Goal: Understand process/instructions

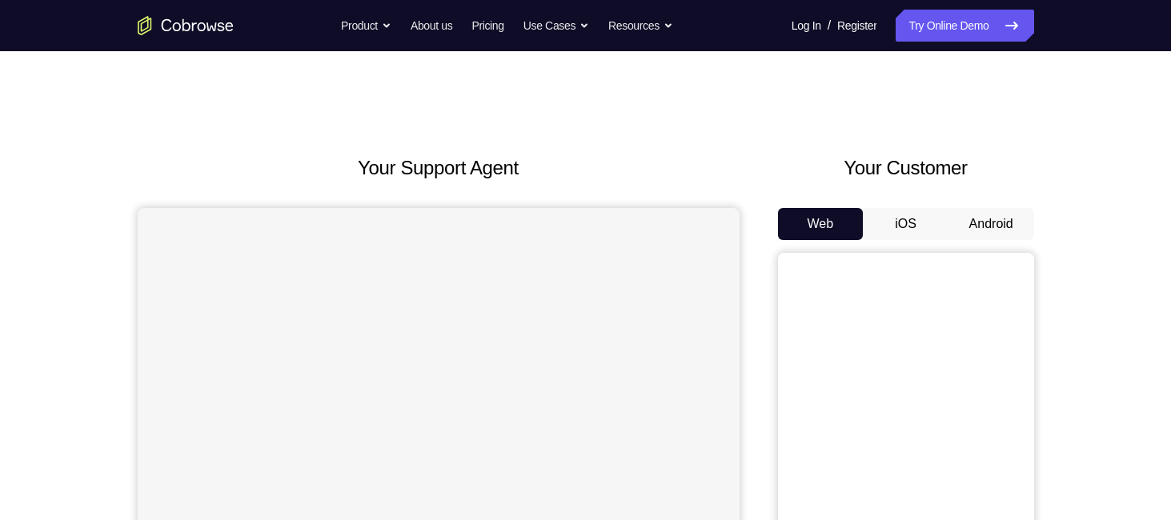
click at [986, 213] on button "Android" at bounding box center [991, 224] width 86 height 32
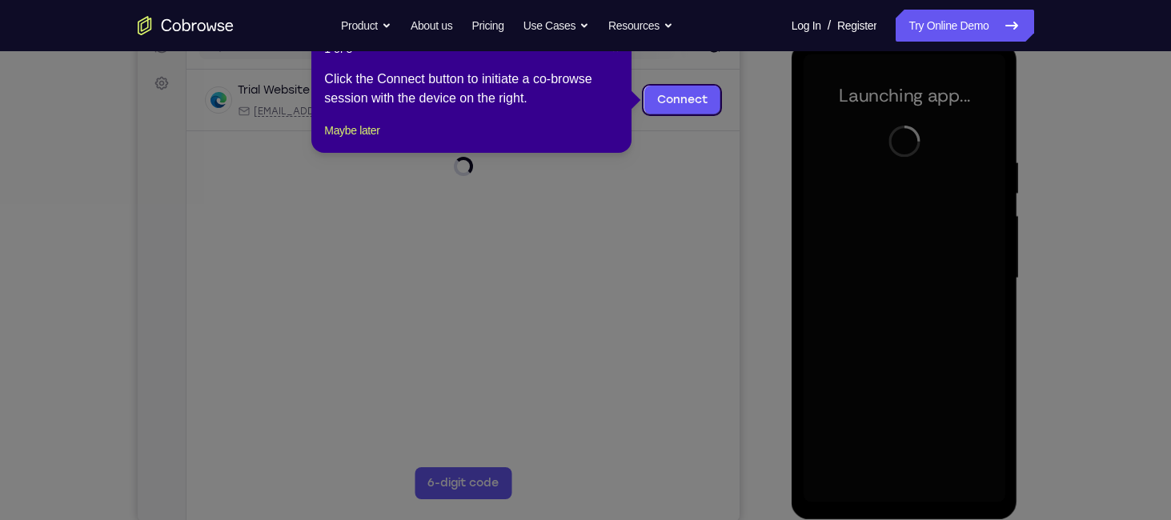
click at [1078, 122] on icon at bounding box center [591, 260] width 1183 height 520
click at [910, 492] on icon at bounding box center [591, 260] width 1183 height 520
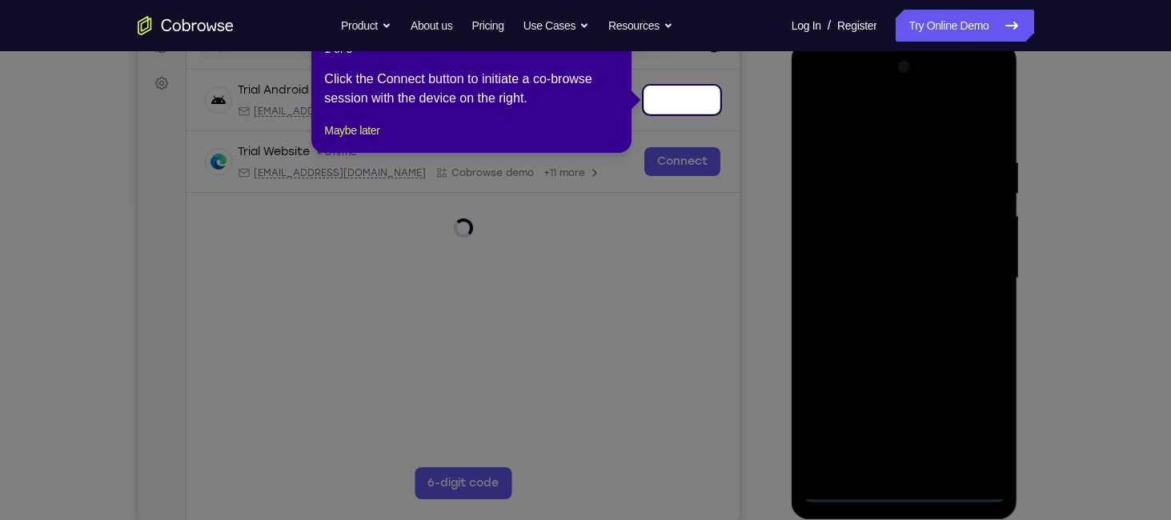
click at [910, 492] on icon at bounding box center [591, 260] width 1183 height 520
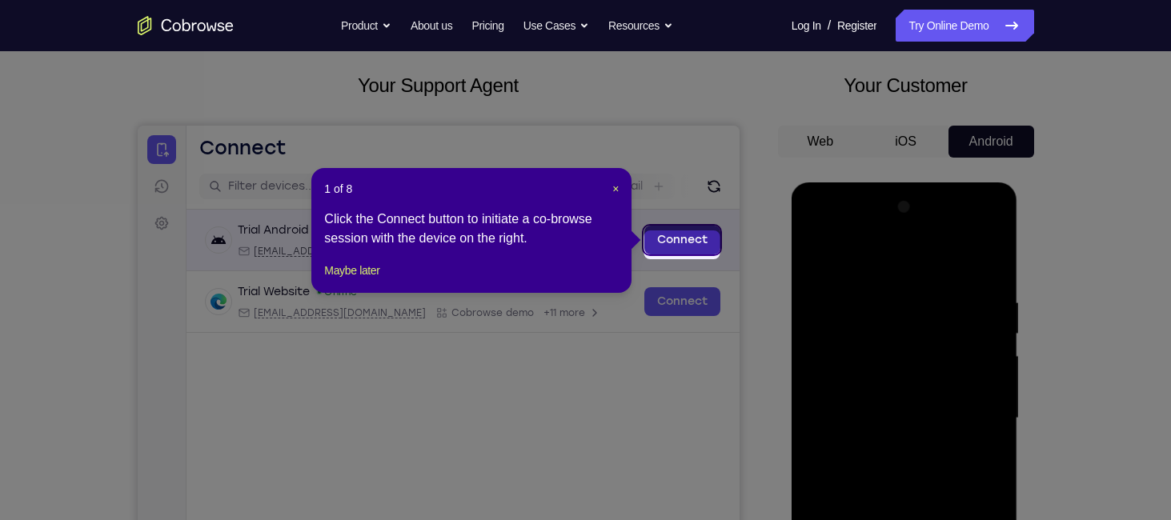
scroll to position [77, 0]
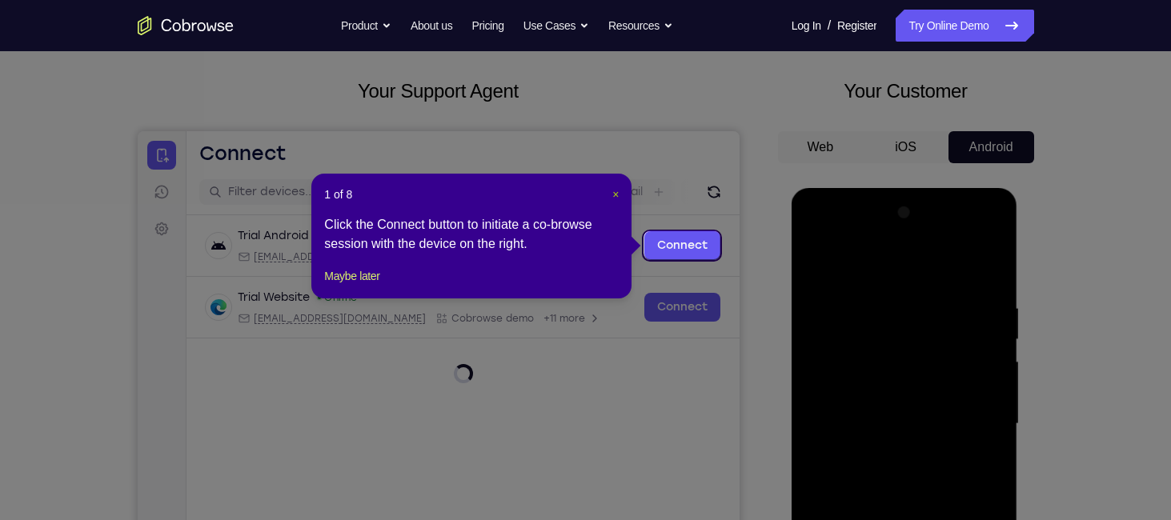
click at [617, 197] on span "×" at bounding box center [615, 194] width 6 height 13
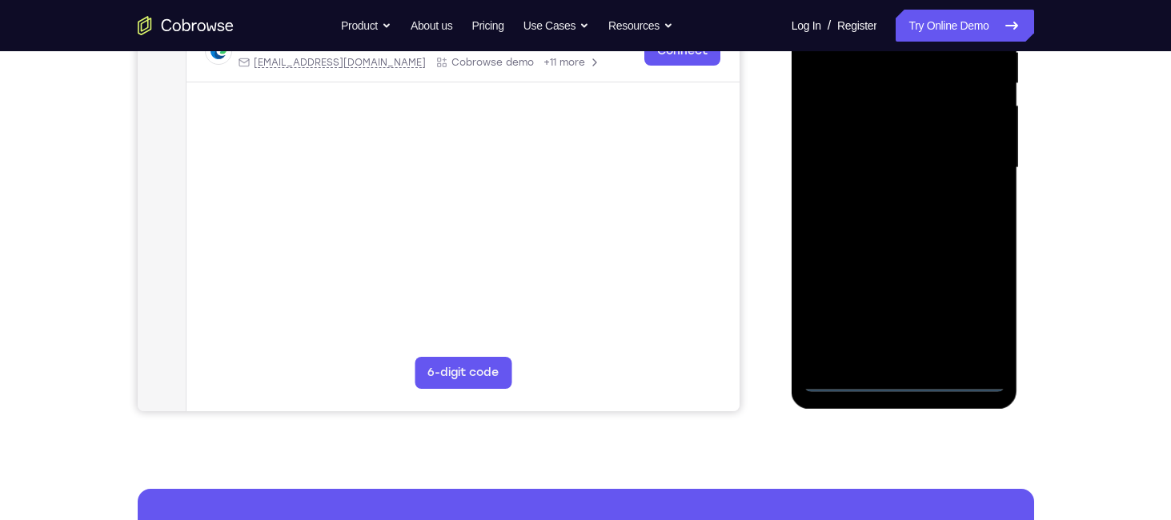
scroll to position [336, 0]
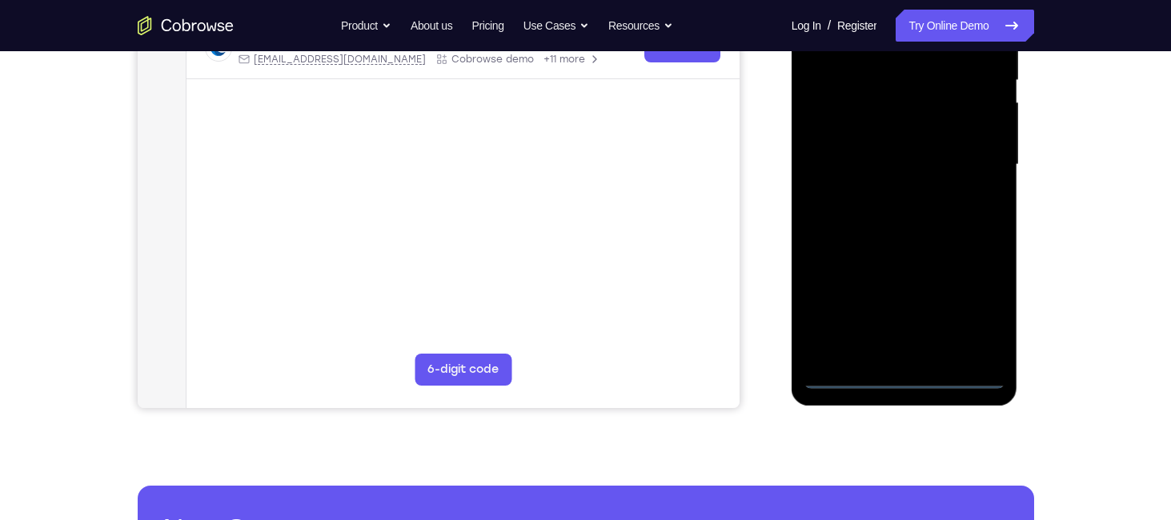
click at [900, 379] on div at bounding box center [904, 165] width 202 height 448
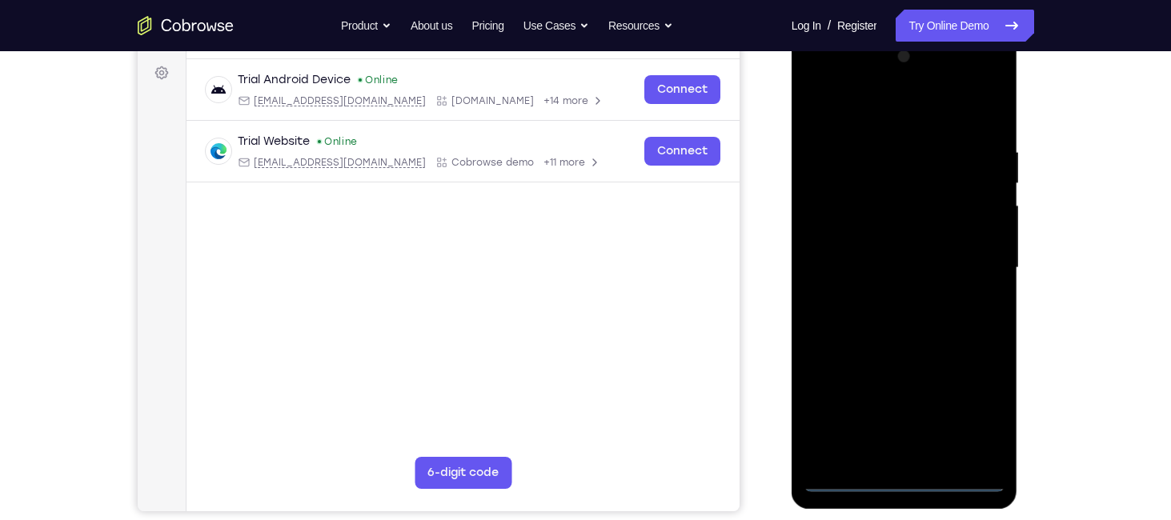
scroll to position [232, 0]
click at [976, 413] on div at bounding box center [904, 269] width 202 height 448
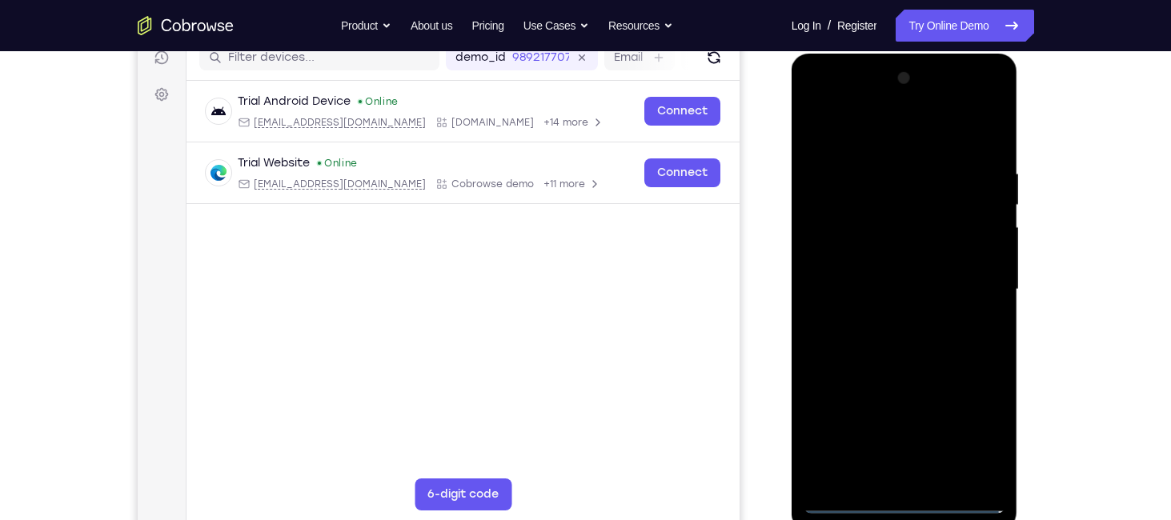
click at [924, 142] on div at bounding box center [904, 290] width 202 height 448
click at [968, 289] on div at bounding box center [904, 290] width 202 height 448
click at [888, 322] on div at bounding box center [904, 290] width 202 height 448
click at [847, 277] on div at bounding box center [904, 290] width 202 height 448
click at [860, 254] on div at bounding box center [904, 290] width 202 height 448
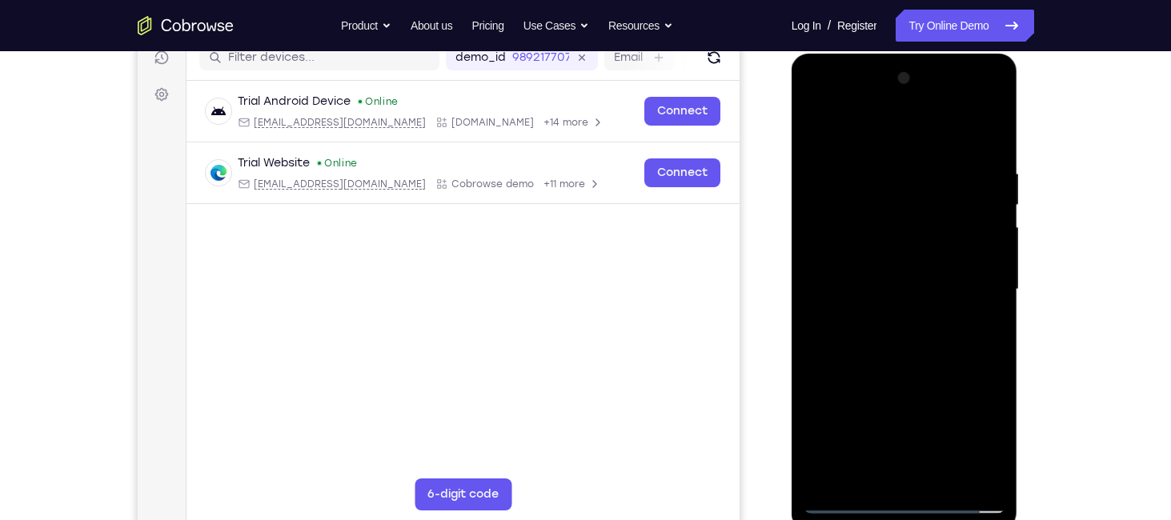
click at [872, 290] on div at bounding box center [904, 290] width 202 height 448
click at [868, 344] on div at bounding box center [904, 290] width 202 height 448
click at [987, 150] on div at bounding box center [904, 290] width 202 height 448
click at [993, 125] on div at bounding box center [904, 290] width 202 height 448
click at [887, 163] on div at bounding box center [904, 290] width 202 height 448
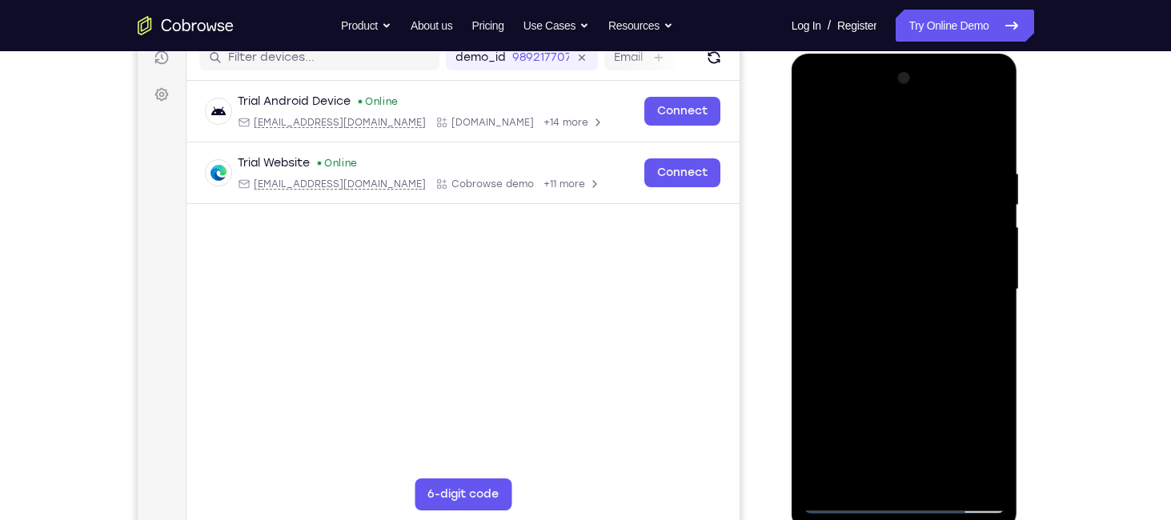
click at [829, 160] on div at bounding box center [904, 290] width 202 height 448
drag, startPoint x: 955, startPoint y: 304, endPoint x: 943, endPoint y: 222, distance: 82.6
click at [943, 222] on div at bounding box center [904, 290] width 202 height 448
drag, startPoint x: 937, startPoint y: 350, endPoint x: 937, endPoint y: 273, distance: 76.8
click at [937, 273] on div at bounding box center [904, 290] width 202 height 448
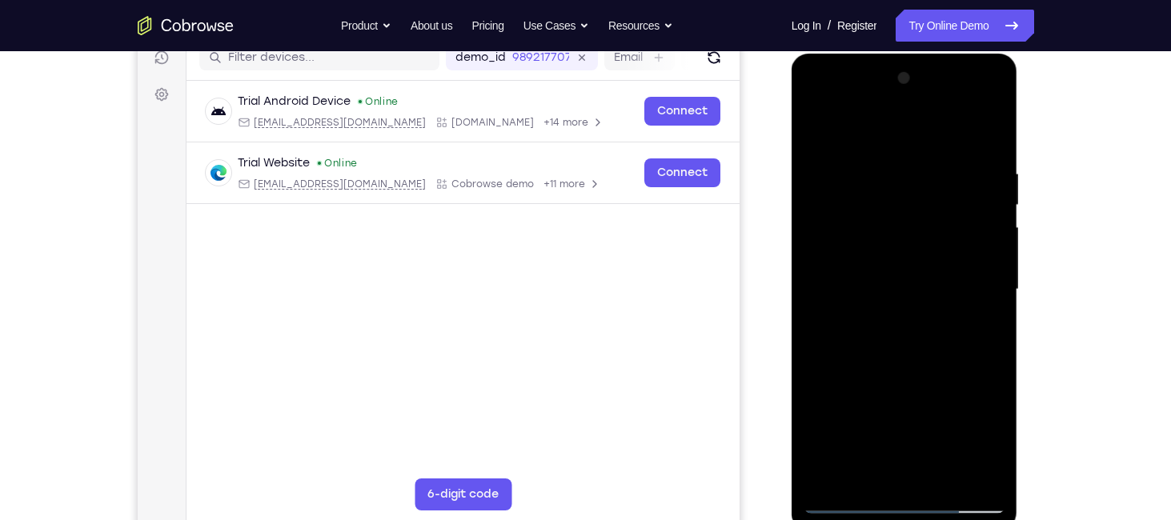
drag, startPoint x: 946, startPoint y: 296, endPoint x: 961, endPoint y: 401, distance: 105.9
click at [961, 401] on div at bounding box center [904, 290] width 202 height 448
click at [813, 127] on div at bounding box center [904, 290] width 202 height 448
click at [858, 299] on div at bounding box center [904, 290] width 202 height 448
click at [862, 203] on div at bounding box center [904, 290] width 202 height 448
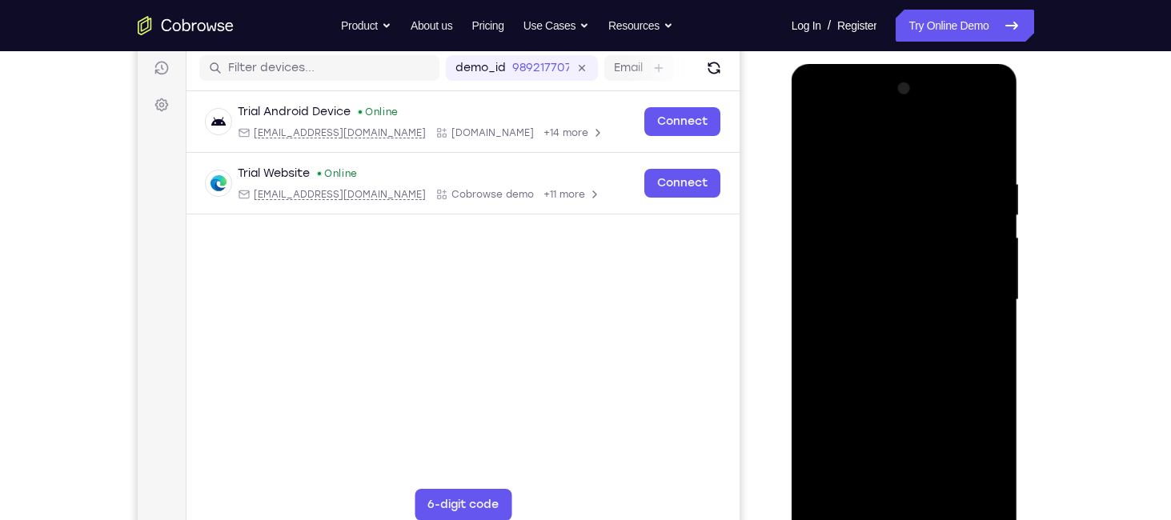
scroll to position [202, 0]
drag, startPoint x: 895, startPoint y: 191, endPoint x: 923, endPoint y: 334, distance: 145.0
click at [923, 334] on div at bounding box center [904, 299] width 202 height 448
click at [839, 162] on div at bounding box center [904, 299] width 202 height 448
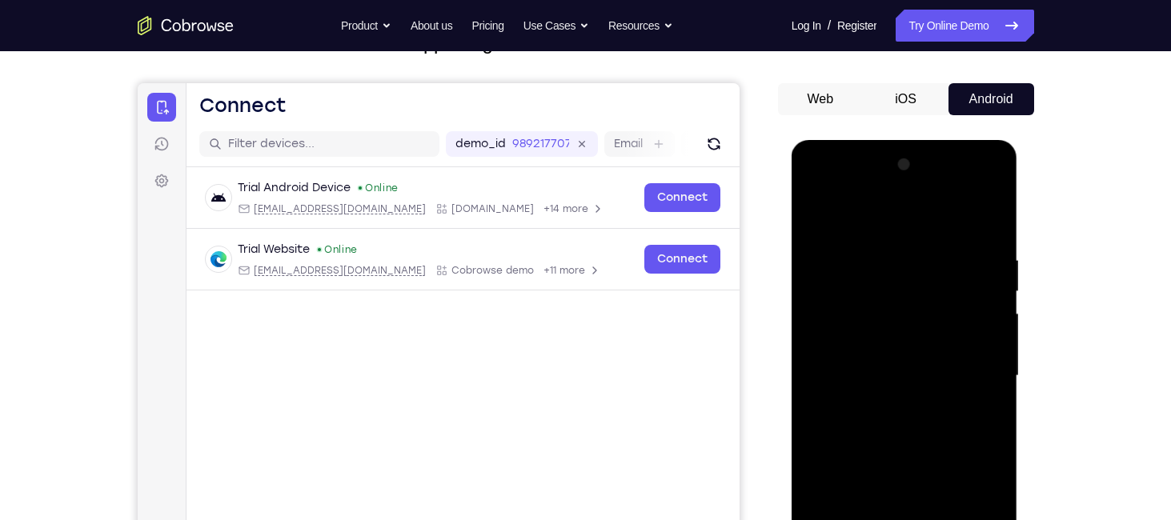
scroll to position [124, 0]
drag, startPoint x: 865, startPoint y: 254, endPoint x: 830, endPoint y: 246, distance: 35.9
click at [830, 246] on div at bounding box center [904, 377] width 202 height 448
drag, startPoint x: 830, startPoint y: 246, endPoint x: 844, endPoint y: 294, distance: 50.1
click at [844, 294] on div at bounding box center [904, 377] width 202 height 448
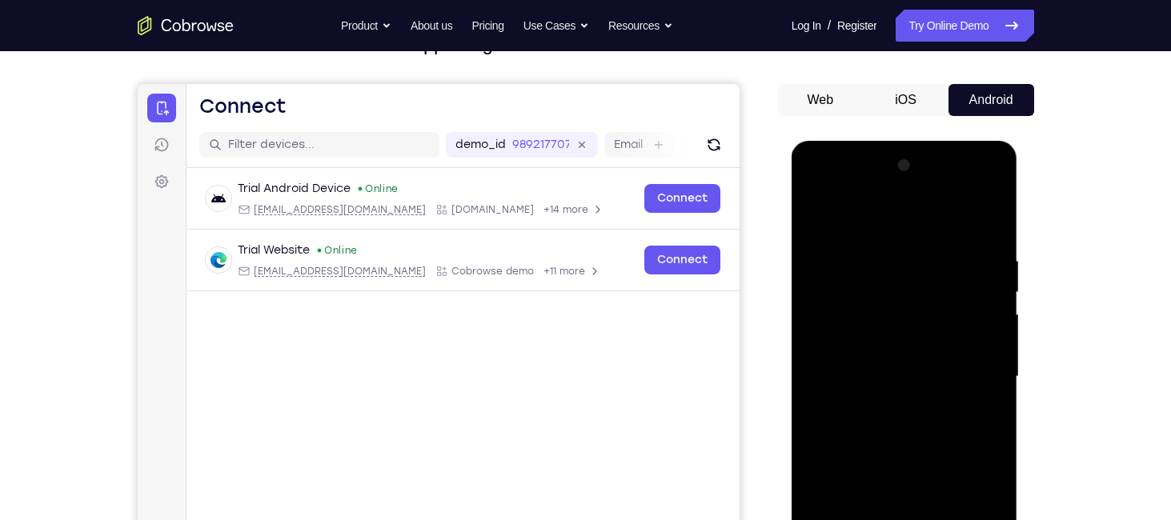
click at [974, 386] on div at bounding box center [904, 377] width 202 height 448
click at [896, 389] on div at bounding box center [904, 377] width 202 height 448
click at [839, 380] on div at bounding box center [904, 377] width 202 height 448
click at [830, 261] on div at bounding box center [904, 377] width 202 height 448
click at [814, 205] on div at bounding box center [904, 377] width 202 height 448
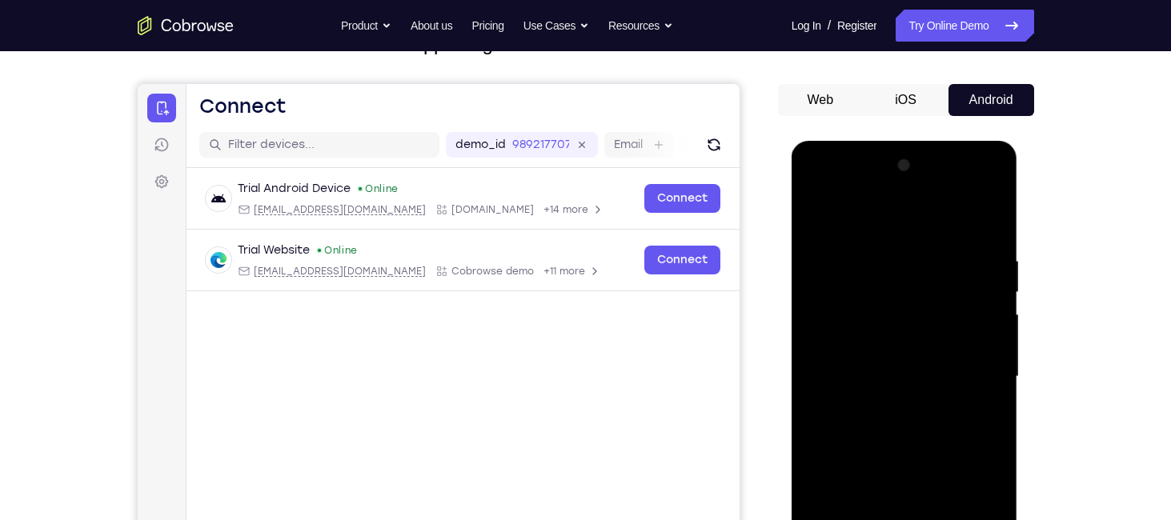
click at [815, 209] on div at bounding box center [904, 377] width 202 height 448
click at [819, 216] on div at bounding box center [904, 377] width 202 height 448
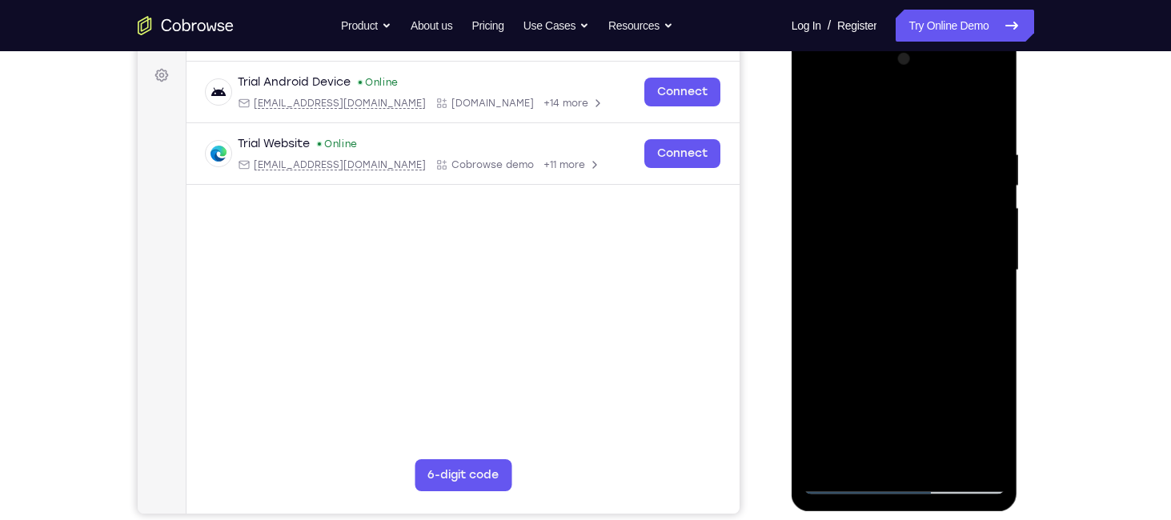
scroll to position [218, 0]
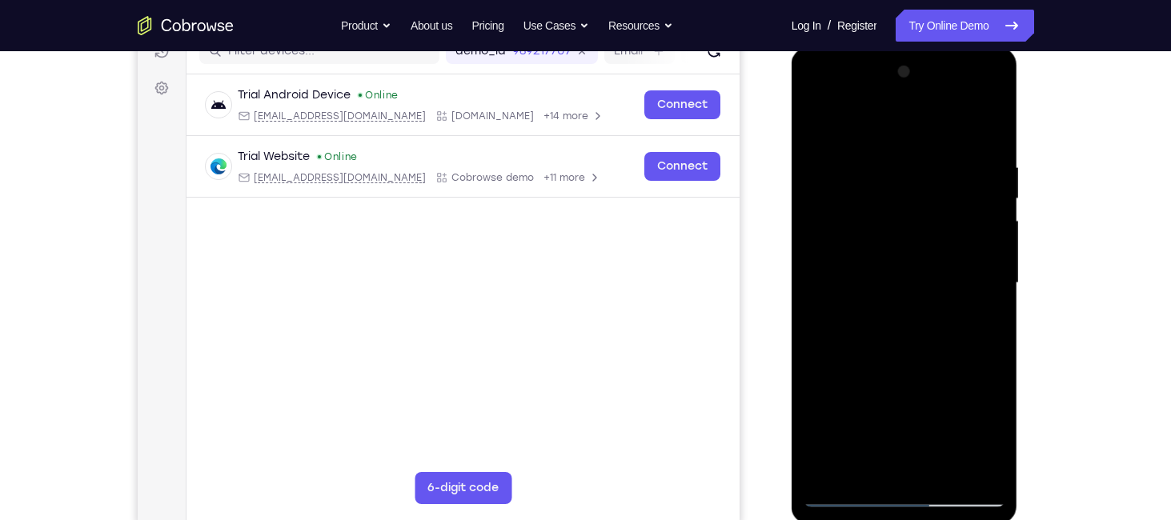
click at [830, 465] on div at bounding box center [904, 283] width 202 height 448
click at [937, 143] on div at bounding box center [904, 283] width 202 height 448
click at [975, 270] on div at bounding box center [904, 283] width 202 height 448
drag, startPoint x: 975, startPoint y: 255, endPoint x: 861, endPoint y: 273, distance: 115.0
click at [861, 273] on div at bounding box center [904, 283] width 202 height 448
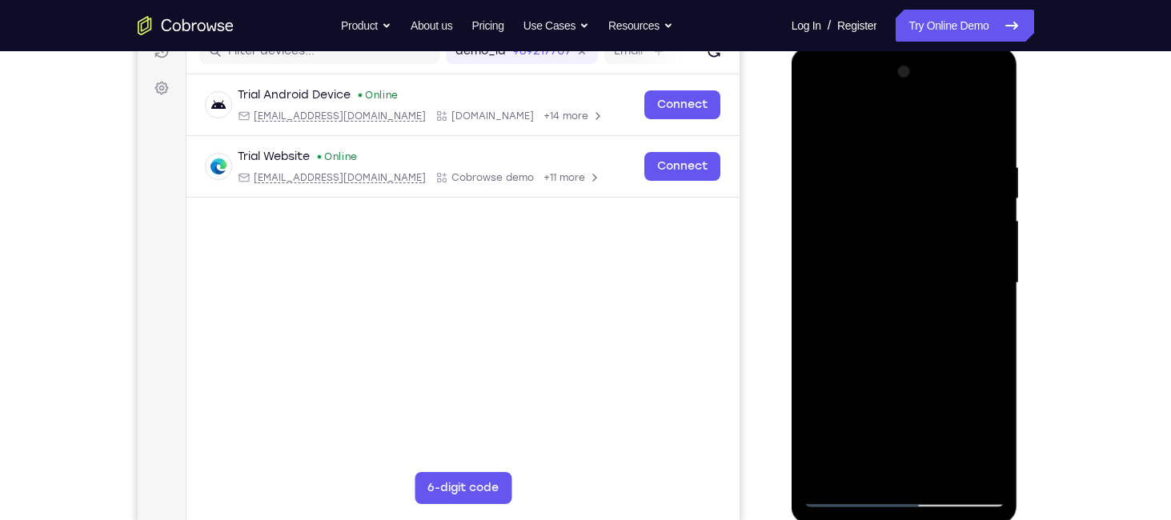
click at [979, 301] on div at bounding box center [904, 283] width 202 height 448
click at [985, 126] on div at bounding box center [904, 283] width 202 height 448
drag, startPoint x: 942, startPoint y: 254, endPoint x: 941, endPoint y: 210, distance: 43.2
click at [941, 210] on div at bounding box center [904, 283] width 202 height 448
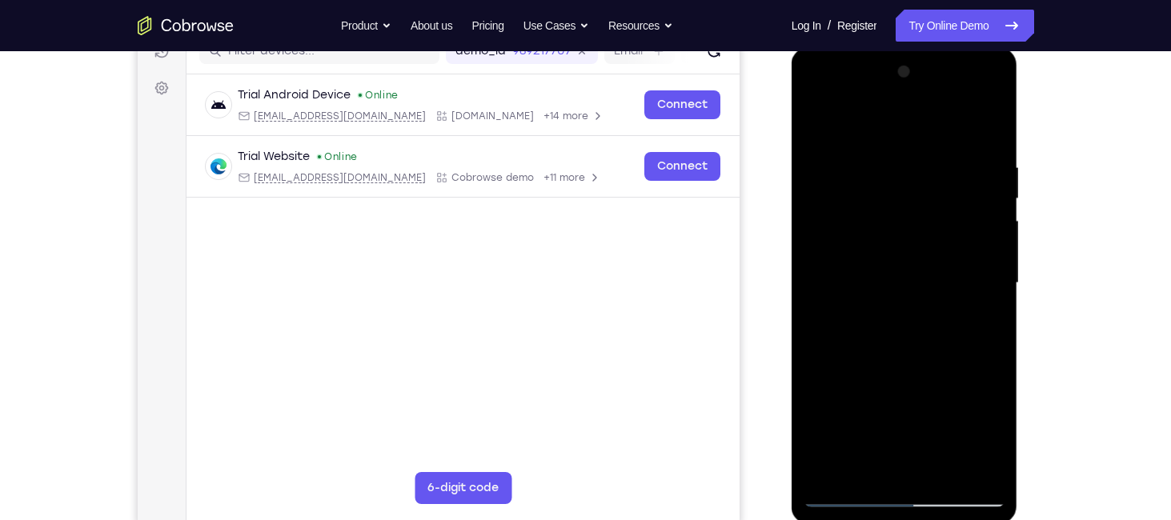
click at [995, 289] on div at bounding box center [904, 283] width 202 height 448
drag, startPoint x: 907, startPoint y: 308, endPoint x: 879, endPoint y: 174, distance: 137.3
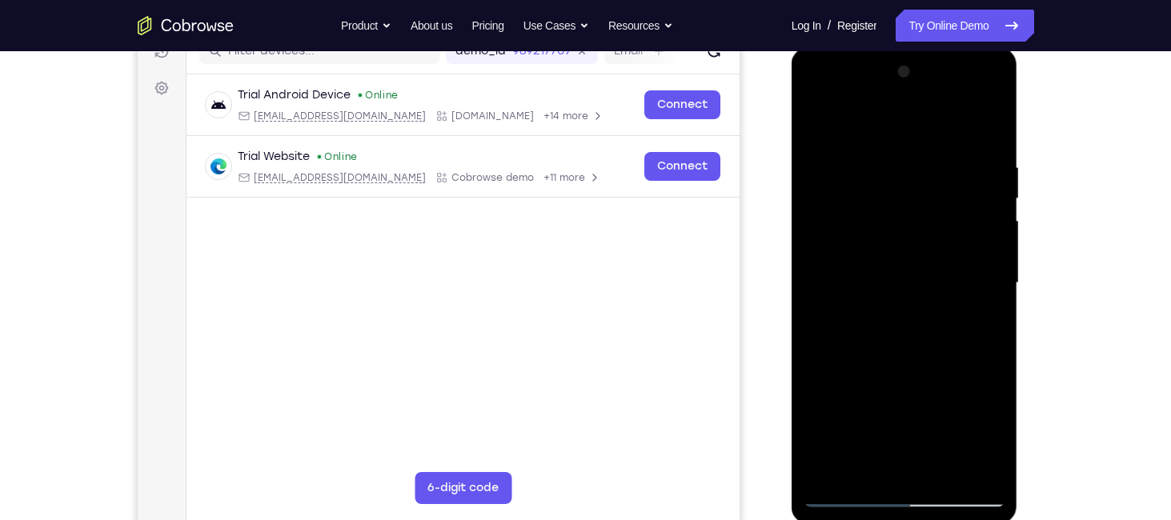
click at [879, 174] on div at bounding box center [904, 283] width 202 height 448
drag, startPoint x: 915, startPoint y: 317, endPoint x: 902, endPoint y: 181, distance: 136.6
click at [902, 181] on div at bounding box center [904, 283] width 202 height 448
click at [883, 181] on div at bounding box center [904, 283] width 202 height 448
drag, startPoint x: 910, startPoint y: 186, endPoint x: 911, endPoint y: 343, distance: 157.7
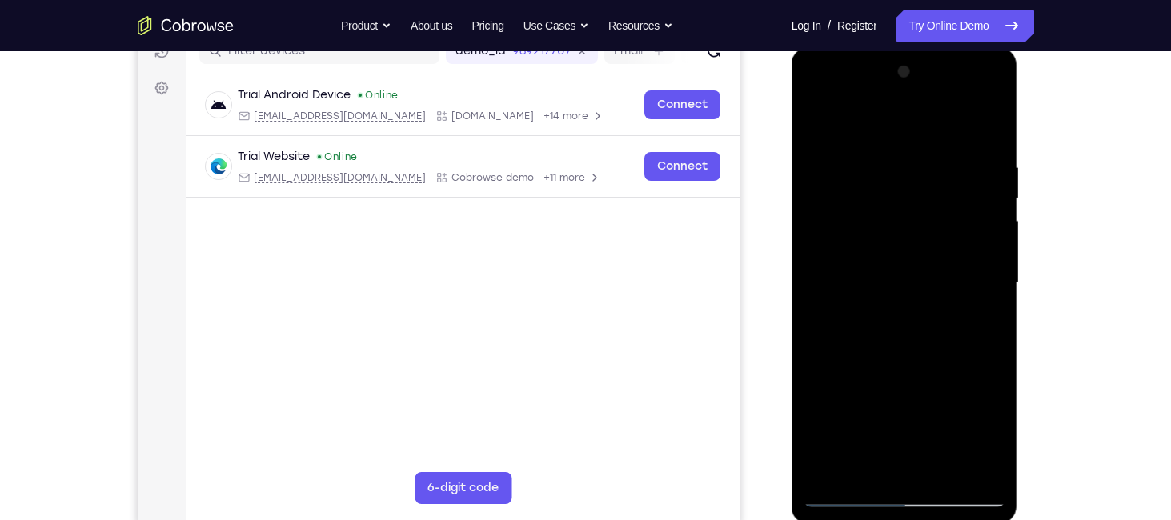
click at [911, 343] on div at bounding box center [904, 283] width 202 height 448
click at [817, 118] on div at bounding box center [904, 283] width 202 height 448
click at [889, 166] on div at bounding box center [904, 283] width 202 height 448
click at [988, 121] on div at bounding box center [904, 283] width 202 height 448
click at [894, 154] on div at bounding box center [904, 283] width 202 height 448
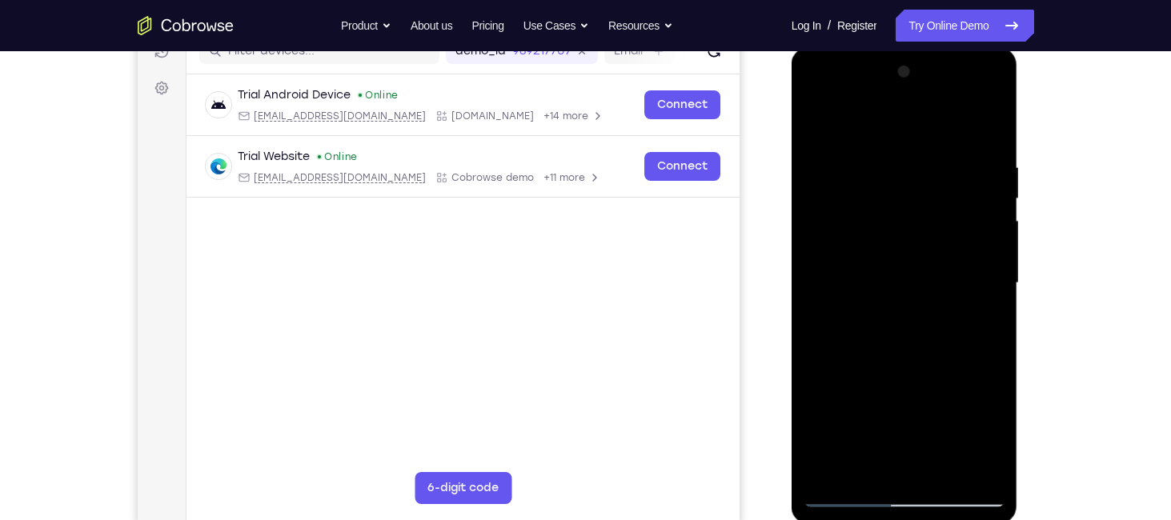
click at [959, 465] on div at bounding box center [904, 283] width 202 height 448
click at [924, 465] on div at bounding box center [904, 283] width 202 height 448
click at [981, 122] on div at bounding box center [904, 283] width 202 height 448
click at [832, 472] on div at bounding box center [904, 283] width 202 height 448
click at [850, 125] on div at bounding box center [904, 283] width 202 height 448
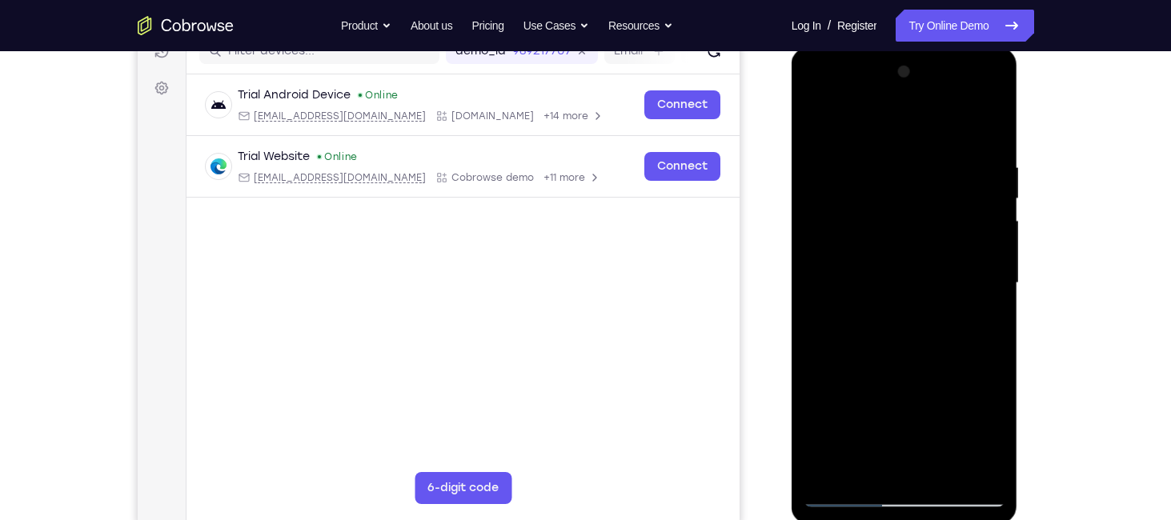
click at [892, 123] on div at bounding box center [904, 283] width 202 height 448
click at [862, 473] on div at bounding box center [904, 283] width 202 height 448
click at [929, 183] on div at bounding box center [904, 283] width 202 height 448
drag, startPoint x: 920, startPoint y: 334, endPoint x: 901, endPoint y: 244, distance: 91.7
click at [901, 244] on div at bounding box center [904, 283] width 202 height 448
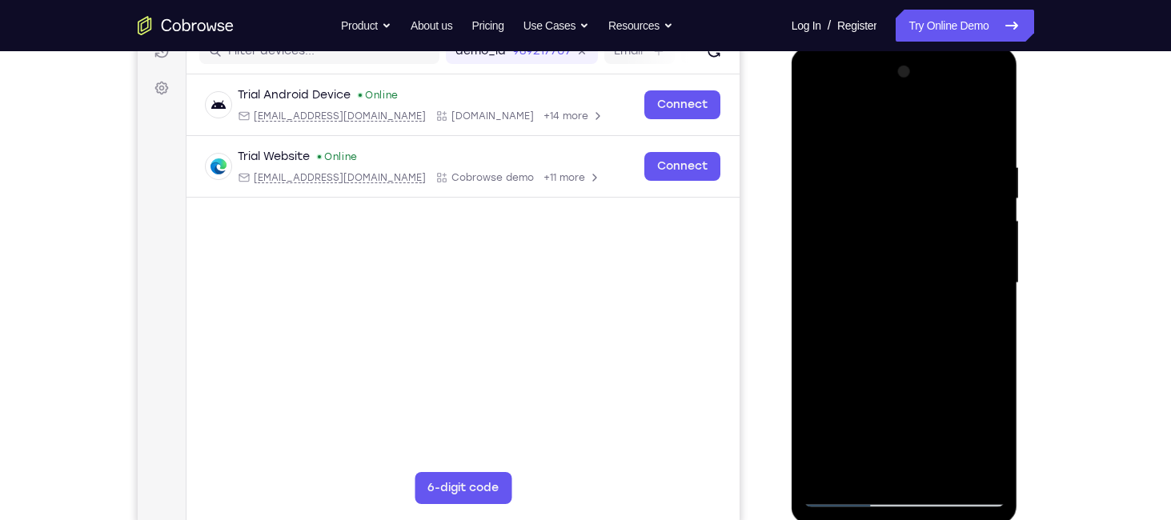
drag, startPoint x: 915, startPoint y: 292, endPoint x: 902, endPoint y: 188, distance: 104.8
click at [902, 188] on div at bounding box center [904, 283] width 202 height 448
drag, startPoint x: 918, startPoint y: 324, endPoint x: 911, endPoint y: 158, distance: 166.6
click at [911, 158] on div at bounding box center [904, 283] width 202 height 448
drag, startPoint x: 922, startPoint y: 301, endPoint x: 910, endPoint y: 98, distance: 203.6
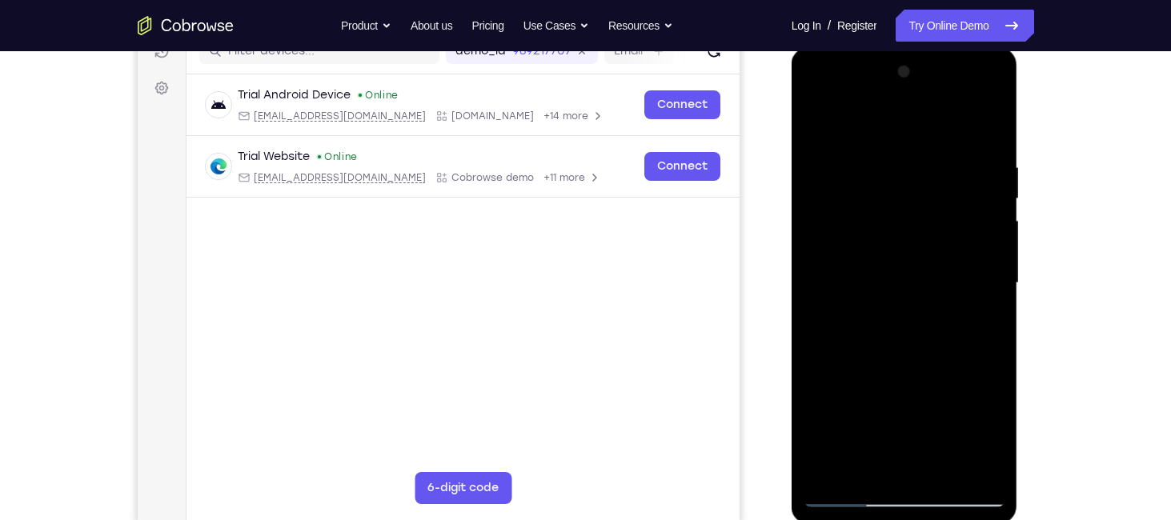
click at [910, 98] on div at bounding box center [904, 283] width 202 height 448
drag, startPoint x: 920, startPoint y: 334, endPoint x: 901, endPoint y: 145, distance: 189.8
click at [901, 145] on div at bounding box center [904, 283] width 202 height 448
drag, startPoint x: 933, startPoint y: 286, endPoint x: 915, endPoint y: 231, distance: 58.0
click at [915, 231] on div at bounding box center [904, 283] width 202 height 448
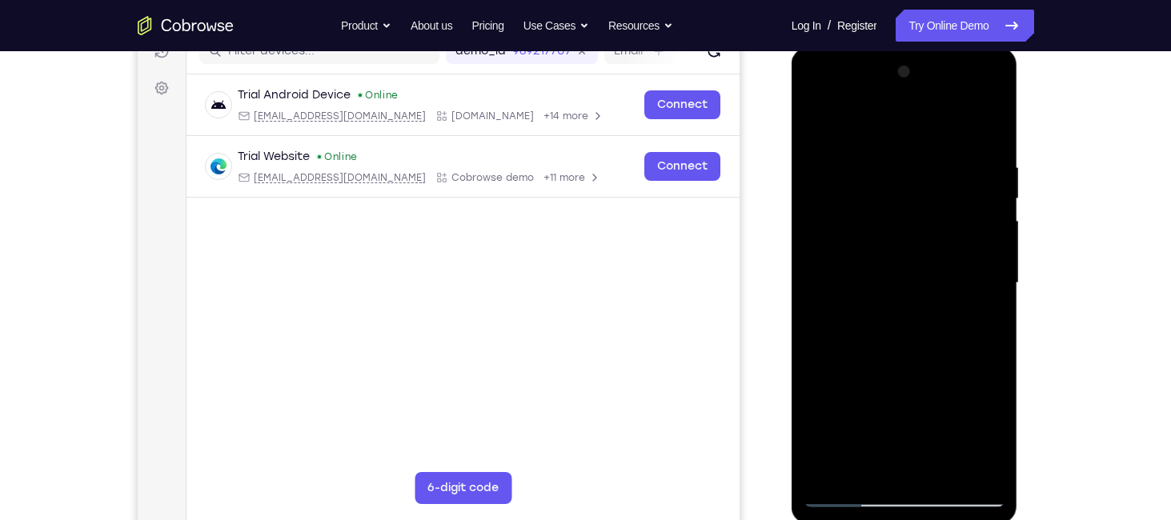
drag, startPoint x: 903, startPoint y: 322, endPoint x: 897, endPoint y: 275, distance: 46.9
click at [897, 275] on div at bounding box center [904, 283] width 202 height 448
drag, startPoint x: 905, startPoint y: 338, endPoint x: 897, endPoint y: 270, distance: 67.7
click at [897, 270] on div at bounding box center [904, 283] width 202 height 448
drag, startPoint x: 919, startPoint y: 366, endPoint x: 907, endPoint y: 222, distance: 145.3
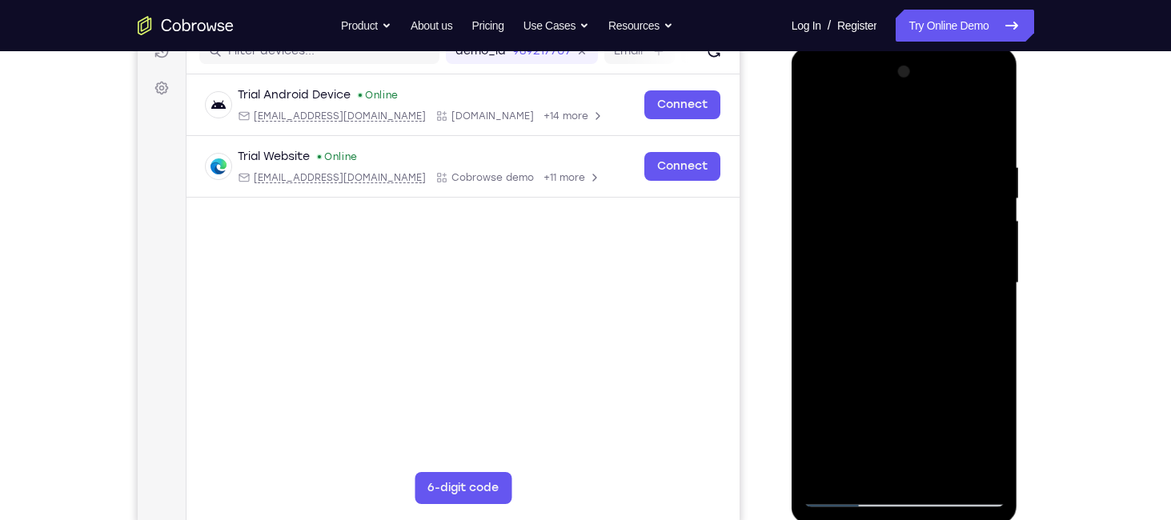
click at [907, 222] on div at bounding box center [904, 283] width 202 height 448
drag, startPoint x: 931, startPoint y: 318, endPoint x: 919, endPoint y: 213, distance: 106.4
click at [919, 213] on div at bounding box center [904, 283] width 202 height 448
drag, startPoint x: 891, startPoint y: 329, endPoint x: 859, endPoint y: 138, distance: 193.9
click at [859, 138] on div at bounding box center [904, 283] width 202 height 448
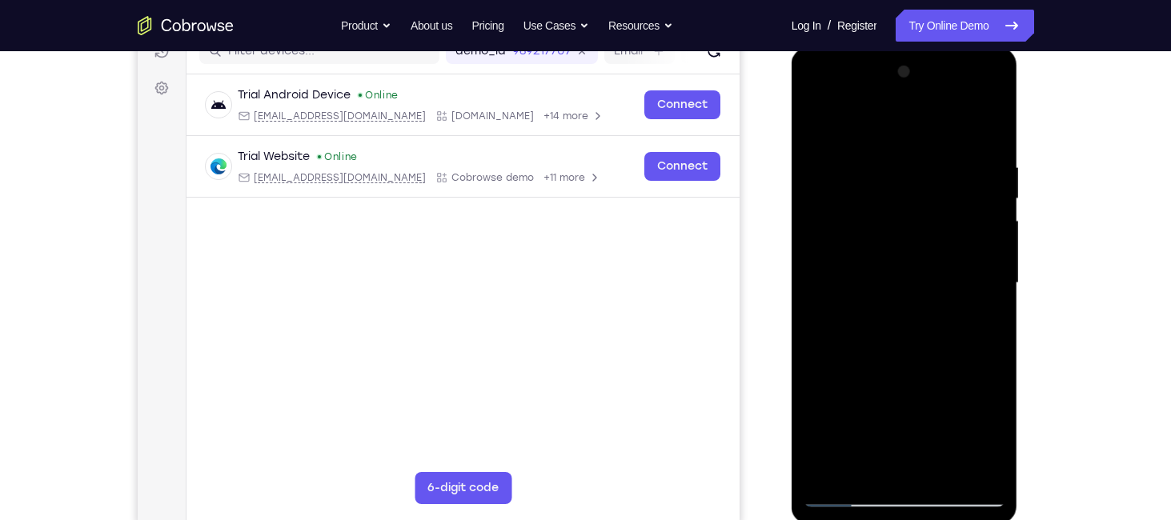
drag, startPoint x: 924, startPoint y: 309, endPoint x: 911, endPoint y: 173, distance: 136.6
click at [911, 173] on div at bounding box center [904, 283] width 202 height 448
drag, startPoint x: 925, startPoint y: 263, endPoint x: 904, endPoint y: 119, distance: 145.5
click at [904, 119] on div at bounding box center [904, 283] width 202 height 448
drag, startPoint x: 939, startPoint y: 273, endPoint x: 936, endPoint y: 158, distance: 115.3
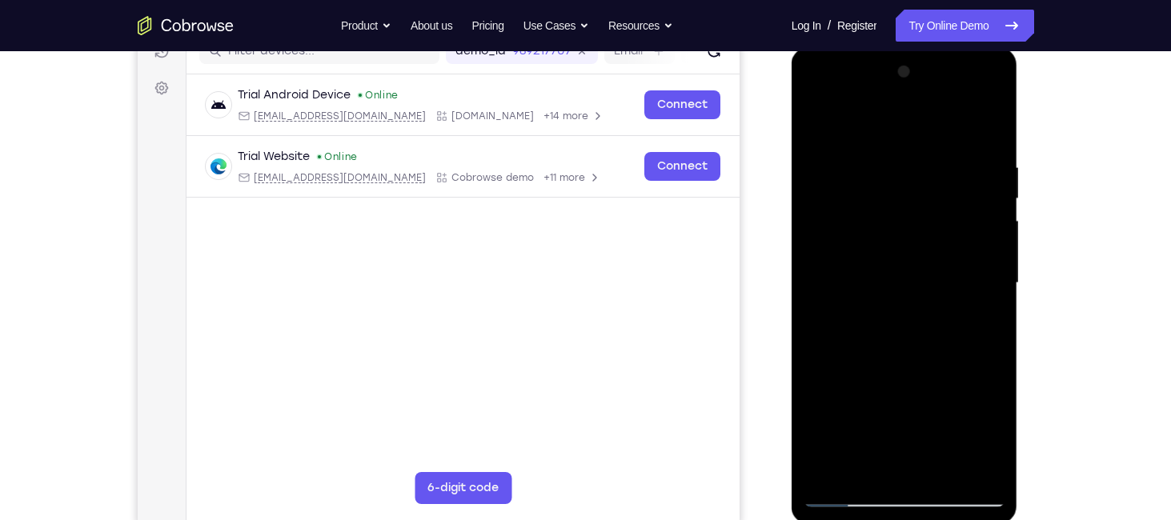
click at [936, 158] on div at bounding box center [904, 283] width 202 height 448
drag, startPoint x: 942, startPoint y: 305, endPoint x: 928, endPoint y: 188, distance: 117.6
click at [928, 188] on div at bounding box center [904, 283] width 202 height 448
drag, startPoint x: 927, startPoint y: 309, endPoint x: 922, endPoint y: 217, distance: 92.2
click at [922, 217] on div at bounding box center [904, 283] width 202 height 448
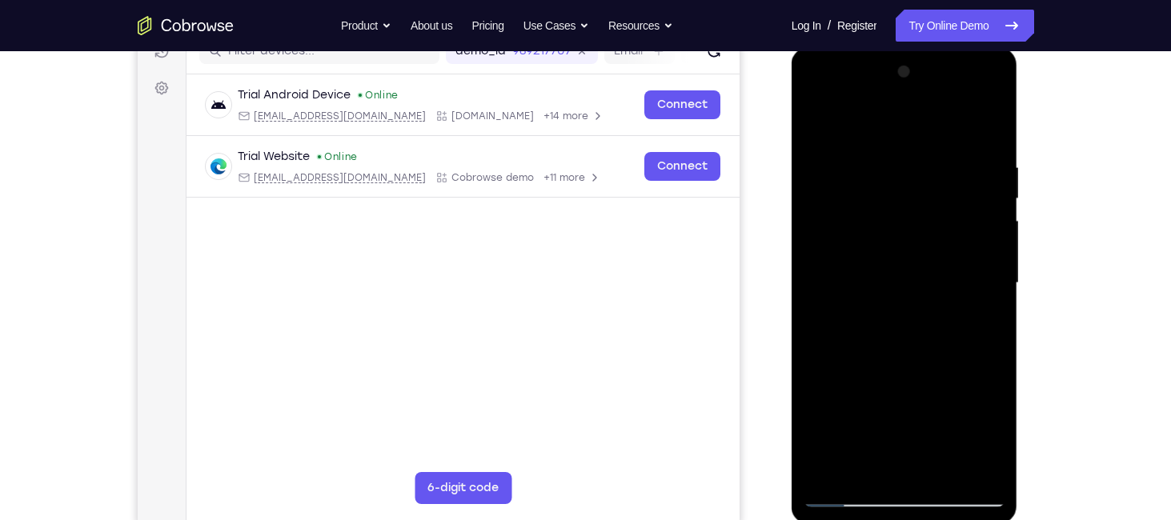
click at [895, 356] on div at bounding box center [904, 283] width 202 height 448
drag, startPoint x: 907, startPoint y: 265, endPoint x: 907, endPoint y: 327, distance: 62.4
click at [907, 327] on div at bounding box center [904, 283] width 202 height 448
click at [994, 253] on div at bounding box center [904, 283] width 202 height 448
drag, startPoint x: 939, startPoint y: 272, endPoint x: 901, endPoint y: 73, distance: 202.9
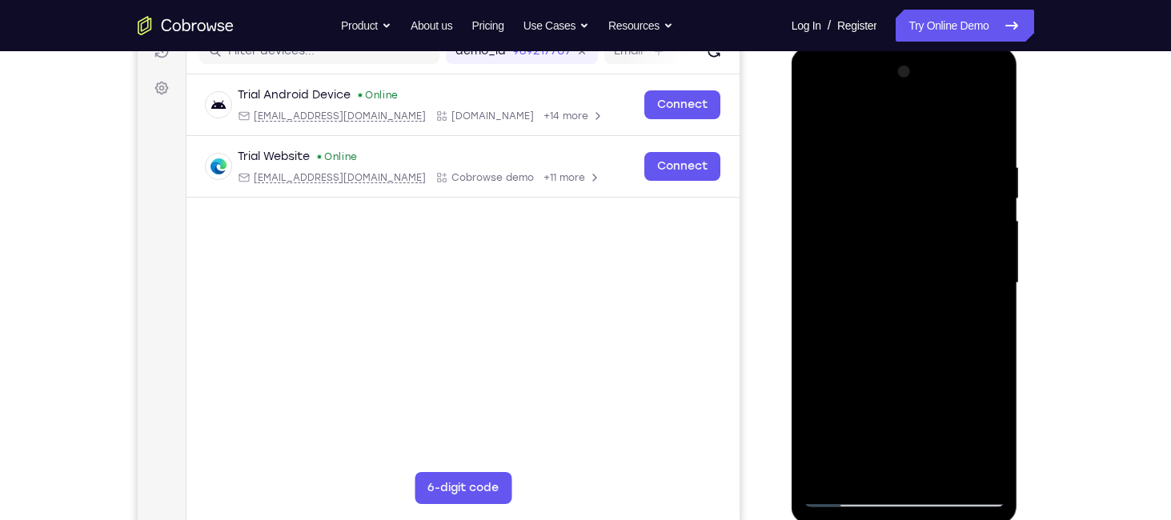
click at [901, 73] on div at bounding box center [904, 283] width 202 height 448
drag, startPoint x: 925, startPoint y: 298, endPoint x: 918, endPoint y: 71, distance: 227.4
click at [918, 71] on div at bounding box center [904, 283] width 202 height 448
drag, startPoint x: 888, startPoint y: 306, endPoint x: 881, endPoint y: 225, distance: 81.9
click at [881, 225] on div at bounding box center [904, 283] width 202 height 448
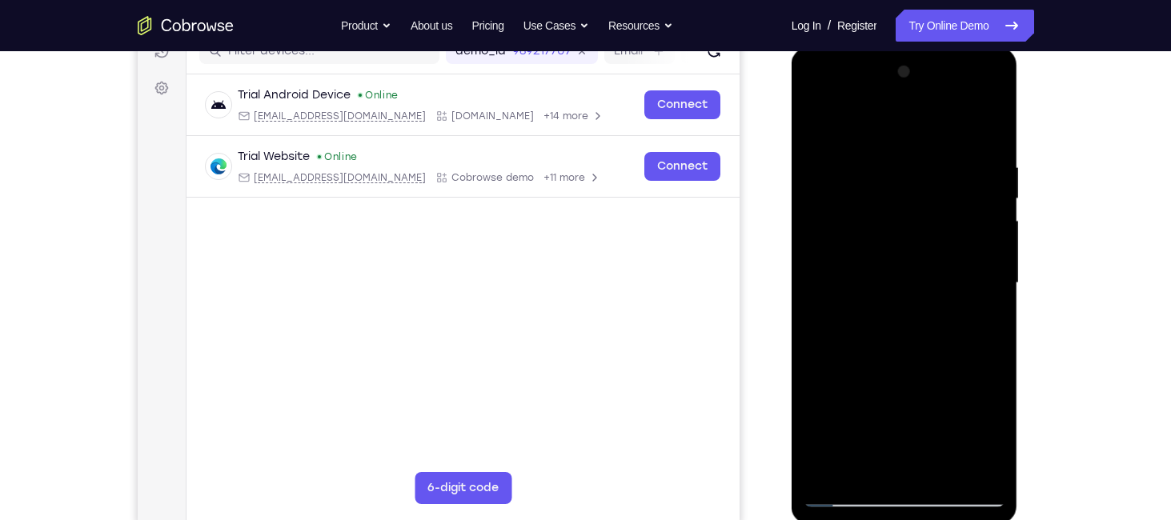
click at [827, 471] on div at bounding box center [904, 283] width 202 height 448
click at [999, 346] on div at bounding box center [904, 283] width 202 height 448
click at [993, 346] on div at bounding box center [904, 283] width 202 height 448
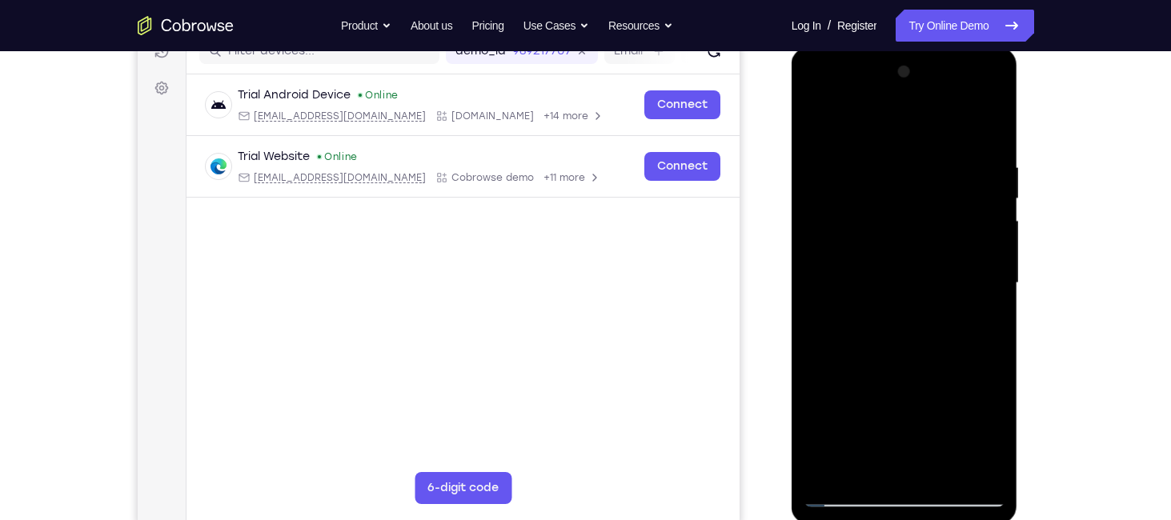
click at [993, 346] on div at bounding box center [904, 283] width 202 height 448
drag, startPoint x: 934, startPoint y: 330, endPoint x: 915, endPoint y: 266, distance: 66.6
click at [915, 266] on div at bounding box center [904, 283] width 202 height 448
click at [985, 282] on div at bounding box center [904, 283] width 202 height 448
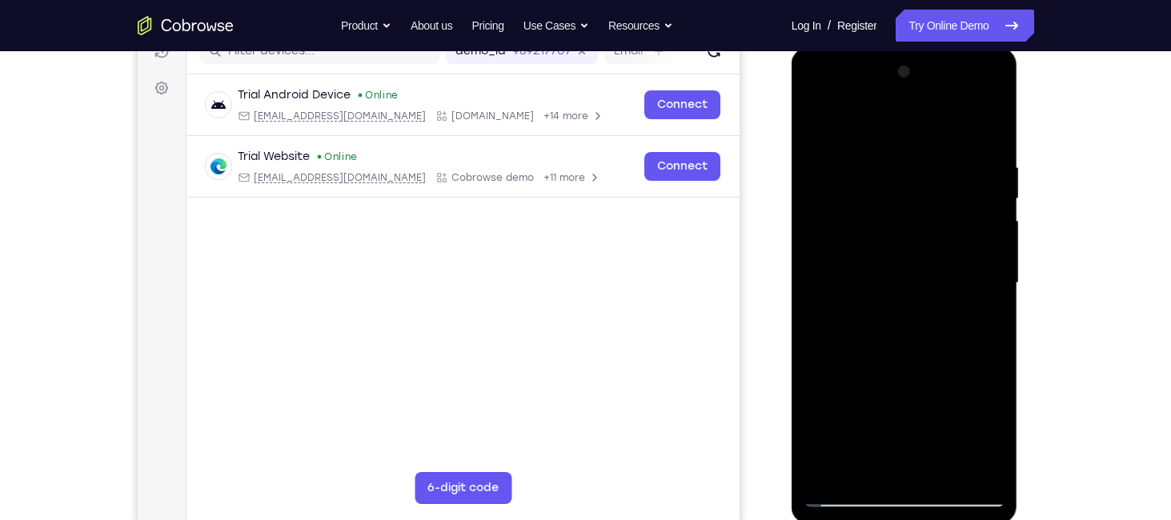
click at [985, 282] on div at bounding box center [904, 283] width 202 height 448
drag, startPoint x: 930, startPoint y: 254, endPoint x: 936, endPoint y: 308, distance: 54.8
click at [936, 308] on div at bounding box center [904, 283] width 202 height 448
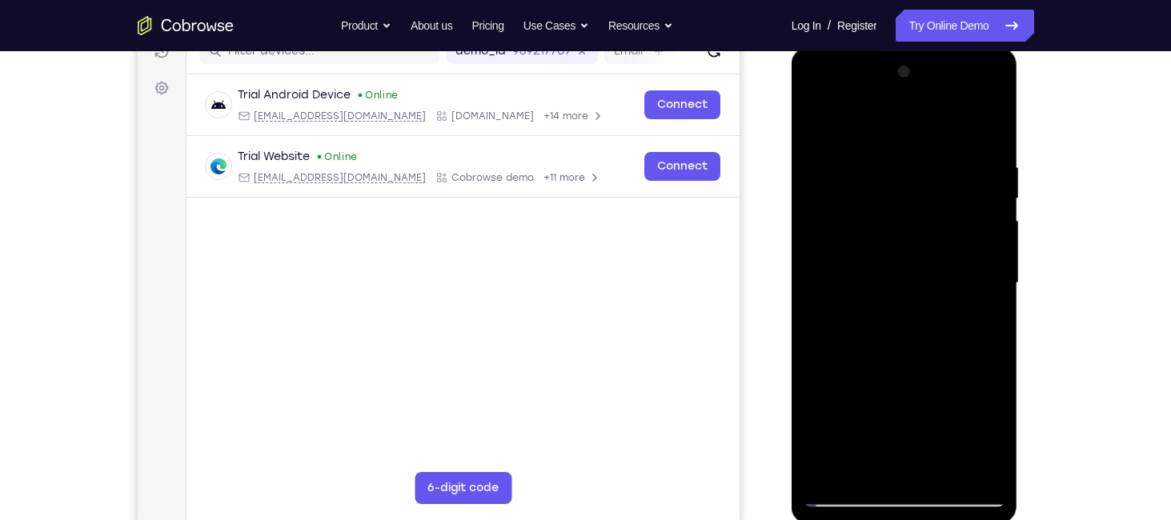
click at [938, 472] on div at bounding box center [904, 283] width 202 height 448
click at [907, 366] on div at bounding box center [904, 283] width 202 height 448
click at [868, 427] on div at bounding box center [904, 283] width 202 height 448
drag, startPoint x: 928, startPoint y: 376, endPoint x: 926, endPoint y: 293, distance: 83.3
click at [926, 293] on div at bounding box center [904, 283] width 202 height 448
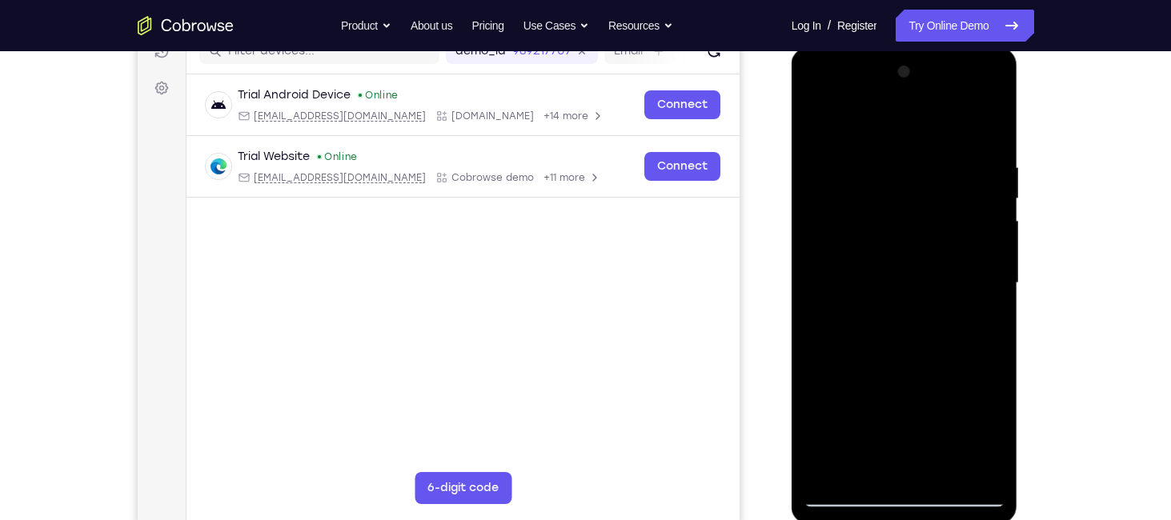
click at [828, 122] on div at bounding box center [904, 283] width 202 height 448
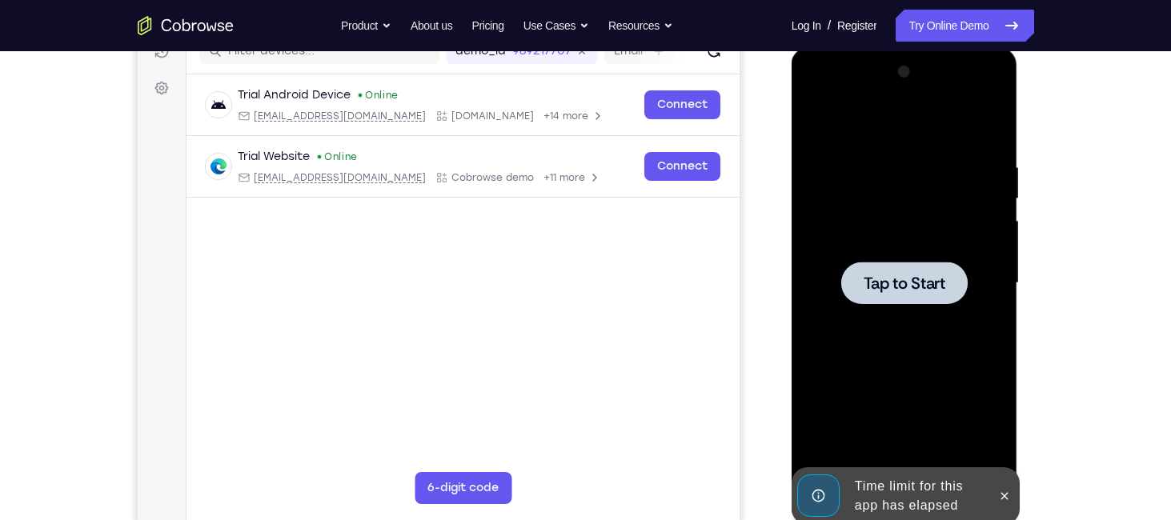
drag, startPoint x: 937, startPoint y: 239, endPoint x: 907, endPoint y: 209, distance: 43.0
click at [907, 209] on div at bounding box center [904, 283] width 202 height 448
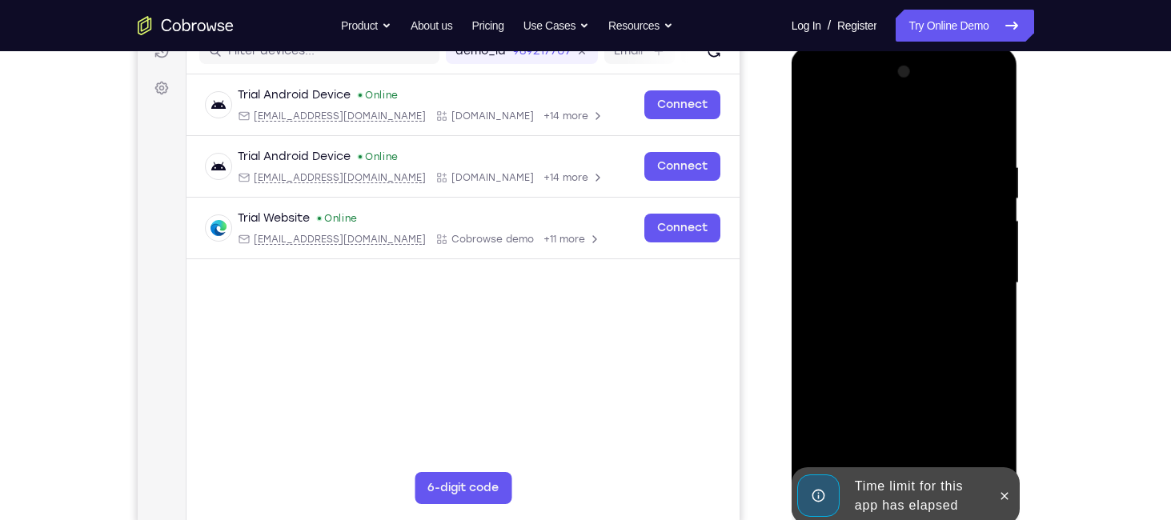
click at [1006, 509] on div at bounding box center [1004, 496] width 26 height 58
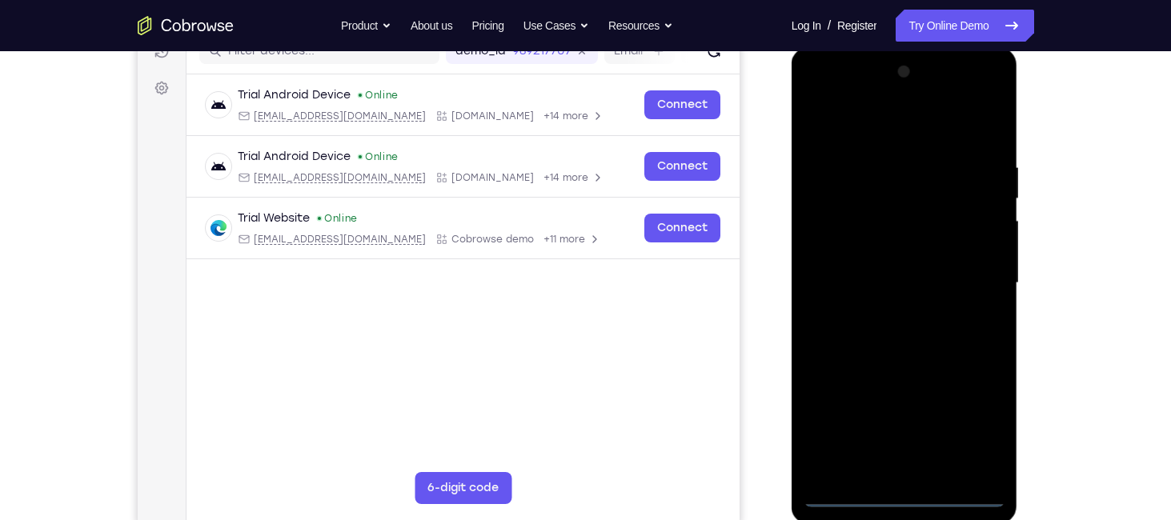
click at [903, 495] on div at bounding box center [904, 283] width 202 height 448
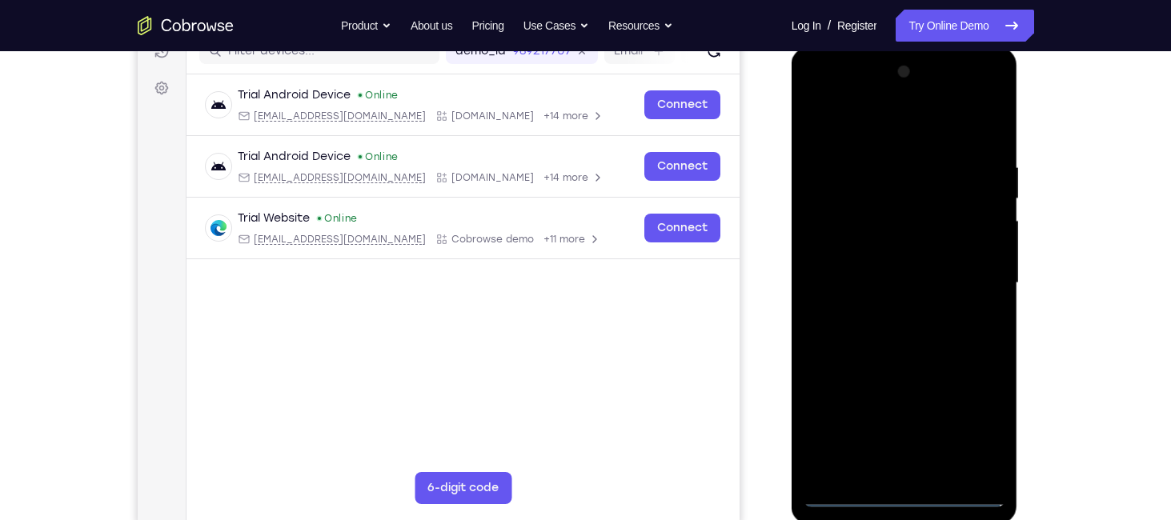
click at [969, 423] on div at bounding box center [904, 283] width 202 height 448
click at [923, 129] on div at bounding box center [904, 283] width 202 height 448
click at [974, 290] on div at bounding box center [904, 283] width 202 height 448
click at [891, 315] on div at bounding box center [904, 283] width 202 height 448
click at [883, 274] on div at bounding box center [904, 283] width 202 height 448
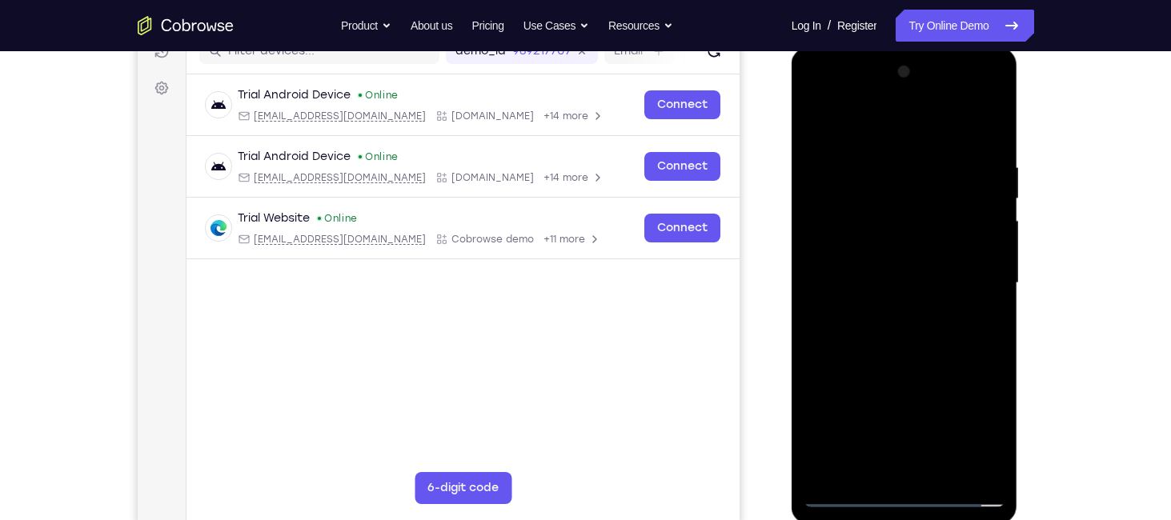
click at [872, 246] on div at bounding box center [904, 283] width 202 height 448
click at [885, 289] on div at bounding box center [904, 283] width 202 height 448
click at [899, 338] on div at bounding box center [904, 283] width 202 height 448
click at [899, 325] on div at bounding box center [904, 283] width 202 height 448
click at [897, 339] on div at bounding box center [904, 283] width 202 height 448
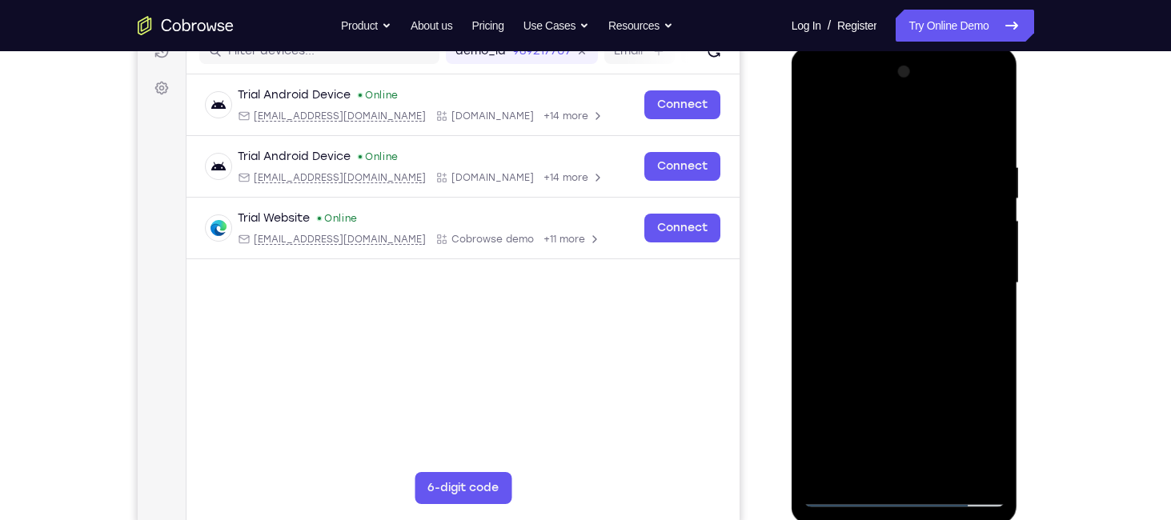
click at [988, 135] on div at bounding box center [904, 283] width 202 height 448
click at [884, 162] on div at bounding box center [904, 283] width 202 height 448
drag, startPoint x: 970, startPoint y: 151, endPoint x: 961, endPoint y: 171, distance: 21.9
click at [961, 171] on div at bounding box center [904, 283] width 202 height 448
drag, startPoint x: 859, startPoint y: 118, endPoint x: 864, endPoint y: 152, distance: 34.9
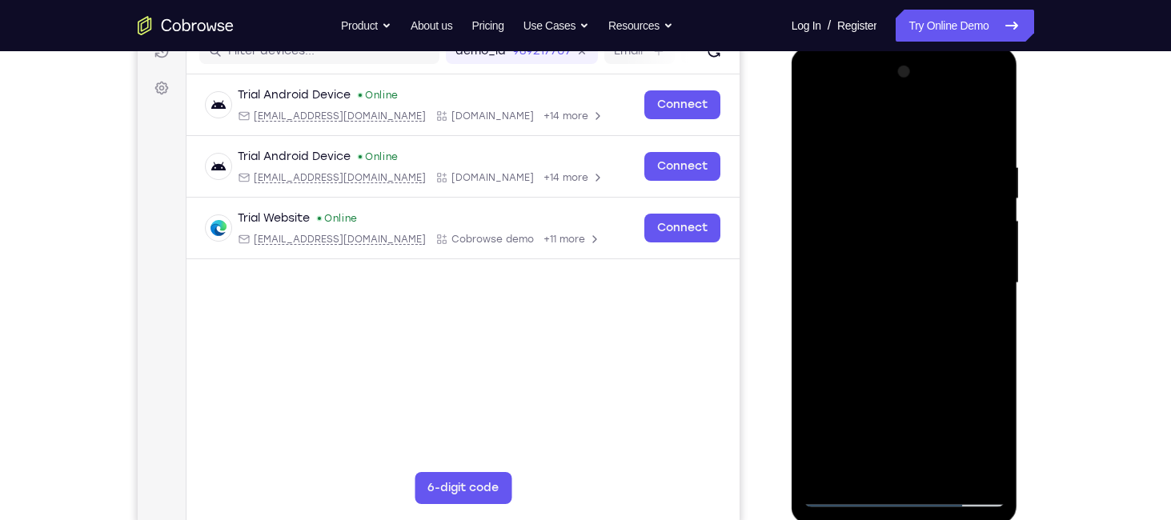
click at [864, 152] on div at bounding box center [904, 283] width 202 height 448
drag, startPoint x: 864, startPoint y: 152, endPoint x: 1012, endPoint y: 158, distance: 148.1
click at [1012, 158] on div at bounding box center [904, 285] width 226 height 477
click at [869, 122] on div at bounding box center [904, 283] width 202 height 448
click at [814, 118] on div at bounding box center [904, 283] width 202 height 448
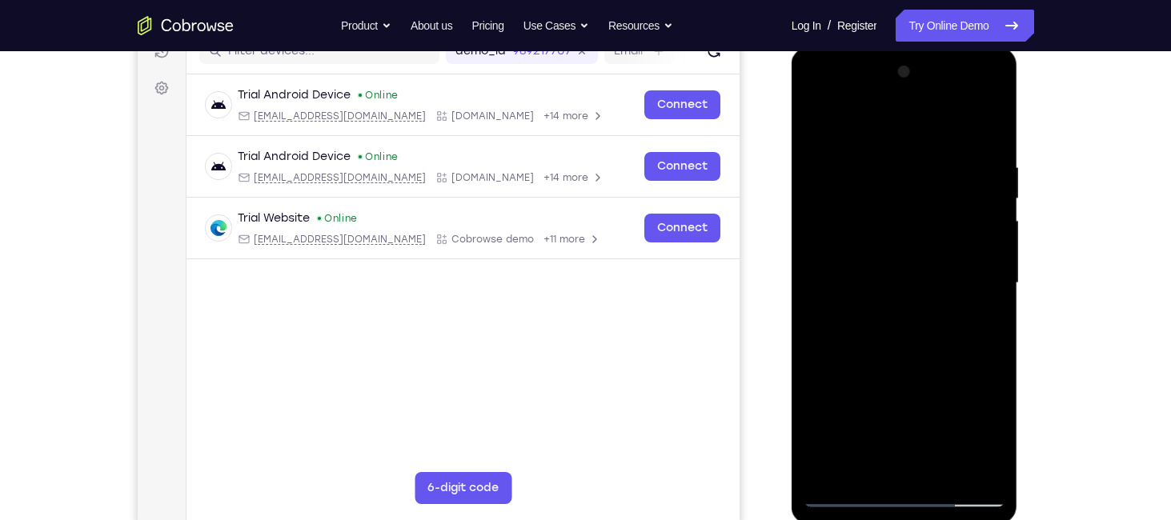
click at [990, 126] on div at bounding box center [904, 283] width 202 height 448
click at [981, 154] on div at bounding box center [904, 283] width 202 height 448
click at [986, 240] on div at bounding box center [904, 283] width 202 height 448
click at [985, 129] on div at bounding box center [904, 283] width 202 height 448
click at [971, 161] on div at bounding box center [904, 283] width 202 height 448
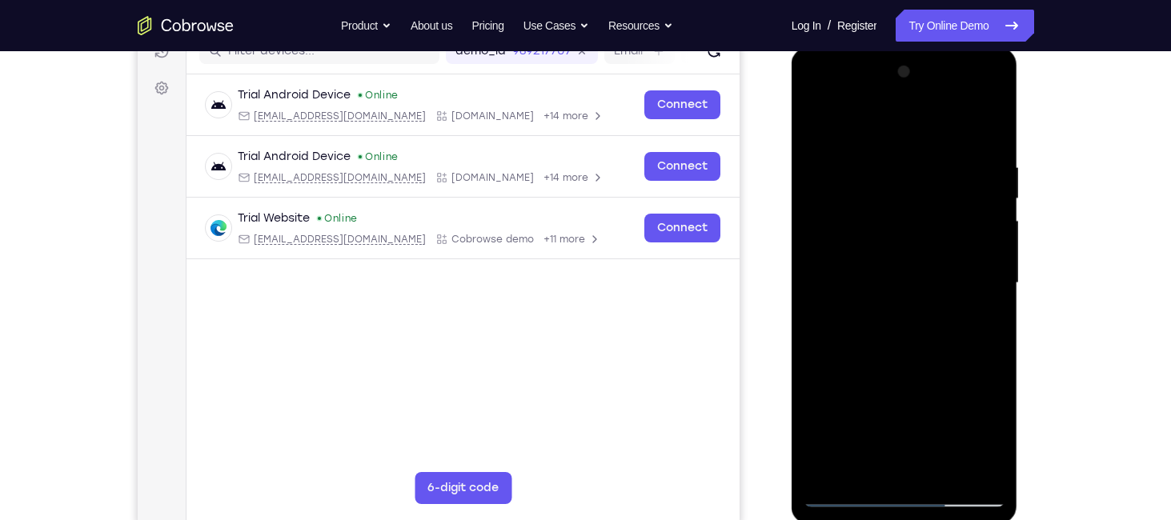
click at [981, 132] on div at bounding box center [904, 283] width 202 height 448
drag, startPoint x: 966, startPoint y: 154, endPoint x: 865, endPoint y: 155, distance: 100.8
click at [865, 155] on div at bounding box center [904, 283] width 202 height 448
drag, startPoint x: 938, startPoint y: 160, endPoint x: 825, endPoint y: 151, distance: 113.2
click at [825, 151] on div at bounding box center [904, 283] width 202 height 448
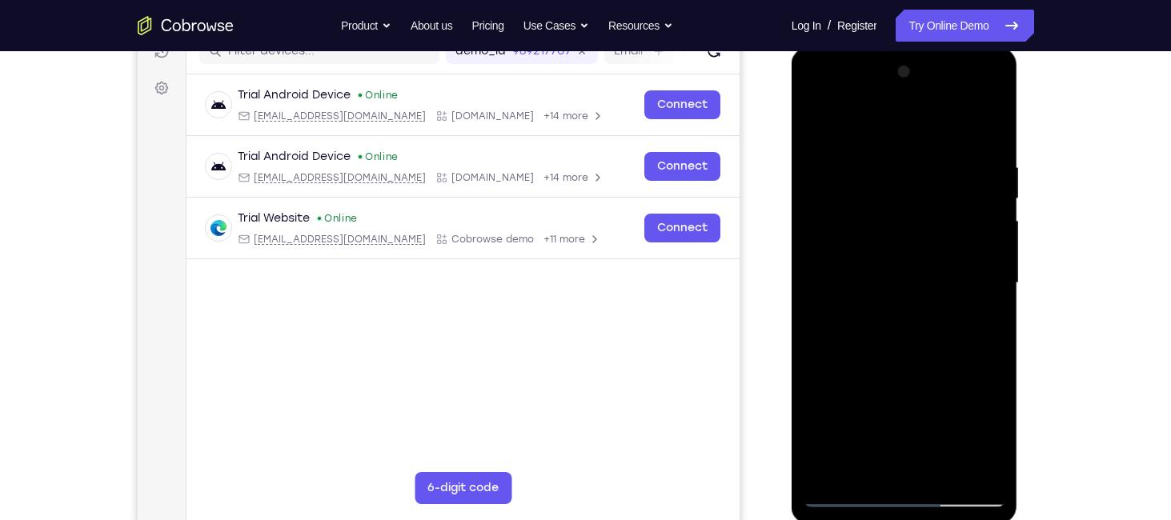
drag, startPoint x: 935, startPoint y: 207, endPoint x: 935, endPoint y: 106, distance: 101.6
click at [935, 106] on div at bounding box center [904, 283] width 202 height 448
drag, startPoint x: 923, startPoint y: 252, endPoint x: 933, endPoint y: 151, distance: 101.3
click at [933, 151] on div at bounding box center [904, 283] width 202 height 448
drag, startPoint x: 908, startPoint y: 350, endPoint x: 933, endPoint y: 202, distance: 150.1
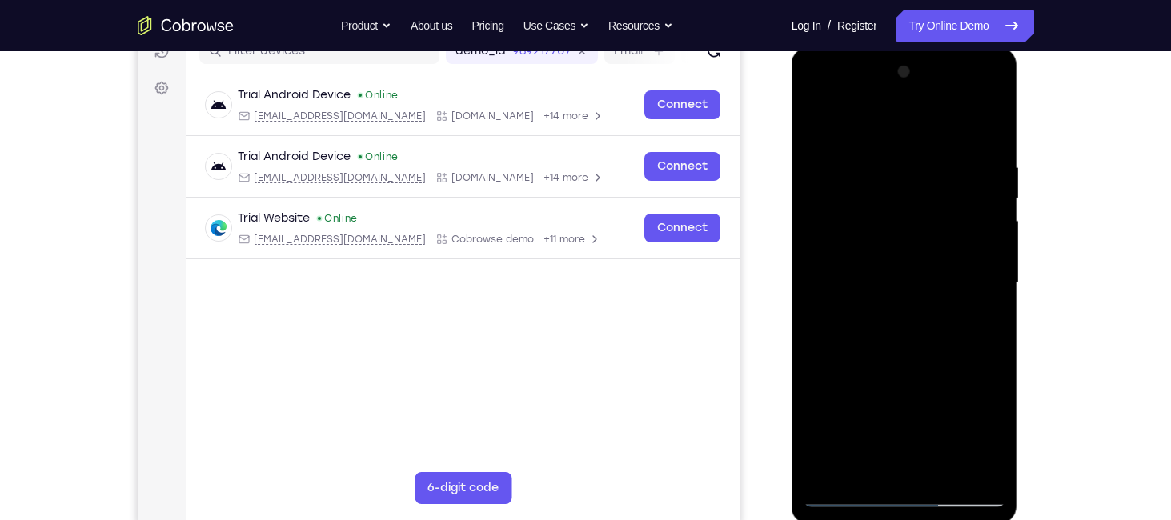
click at [933, 202] on div at bounding box center [904, 283] width 202 height 448
drag, startPoint x: 927, startPoint y: 322, endPoint x: 945, endPoint y: 161, distance: 161.8
click at [945, 161] on div at bounding box center [904, 283] width 202 height 448
drag, startPoint x: 923, startPoint y: 341, endPoint x: 915, endPoint y: 183, distance: 157.8
click at [915, 183] on div at bounding box center [904, 283] width 202 height 448
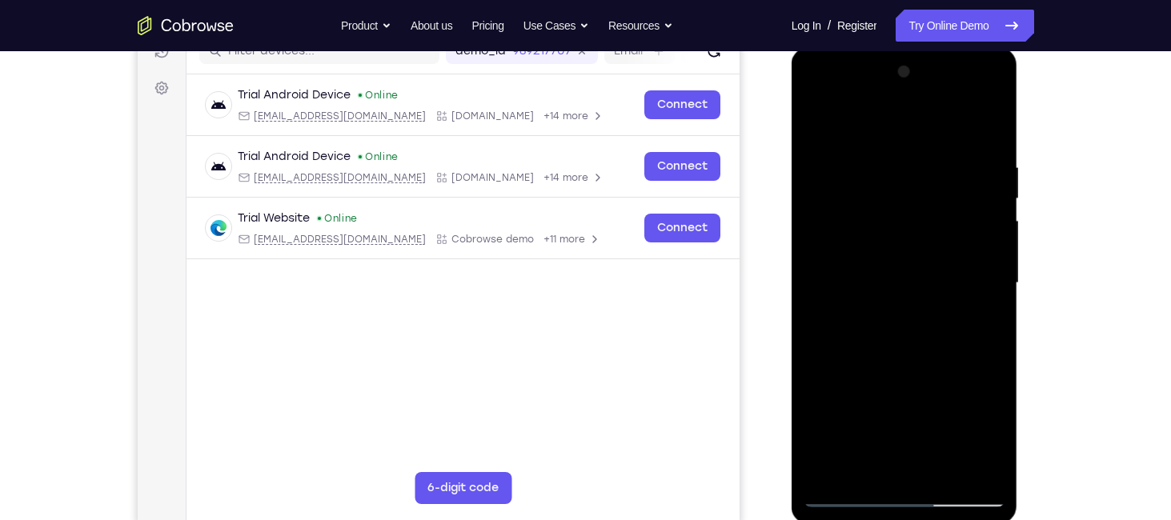
drag, startPoint x: 924, startPoint y: 276, endPoint x: 924, endPoint y: 142, distance: 133.6
click at [924, 142] on div at bounding box center [904, 283] width 202 height 448
drag, startPoint x: 923, startPoint y: 335, endPoint x: 939, endPoint y: 138, distance: 198.3
click at [939, 138] on div at bounding box center [904, 283] width 202 height 448
drag, startPoint x: 923, startPoint y: 331, endPoint x: 934, endPoint y: 129, distance: 202.8
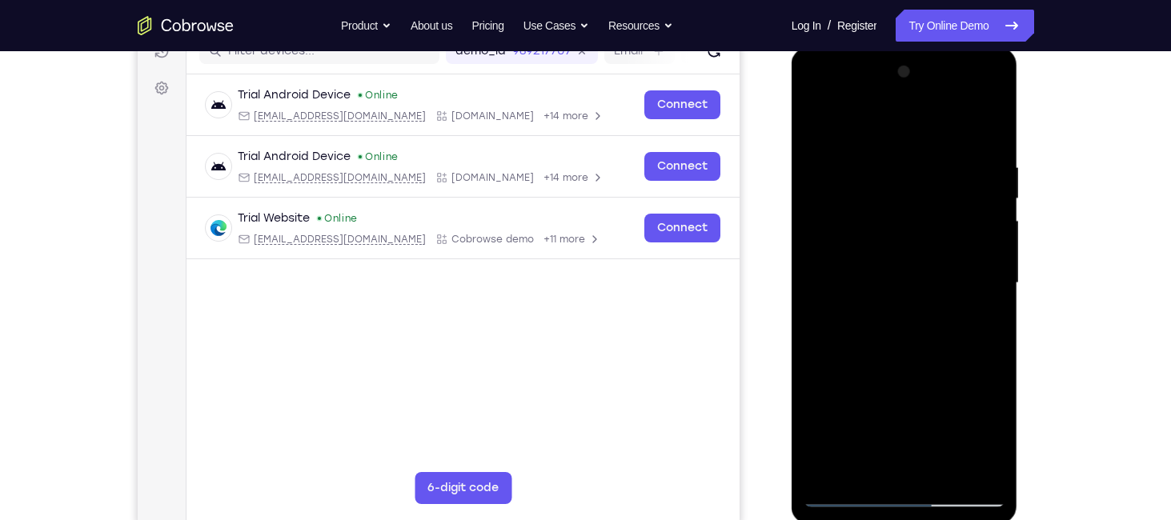
click at [934, 129] on div at bounding box center [904, 283] width 202 height 448
drag, startPoint x: 919, startPoint y: 338, endPoint x: 921, endPoint y: 153, distance: 184.9
click at [921, 153] on div at bounding box center [904, 283] width 202 height 448
drag, startPoint x: 907, startPoint y: 375, endPoint x: 915, endPoint y: 150, distance: 225.8
click at [915, 150] on div at bounding box center [904, 283] width 202 height 448
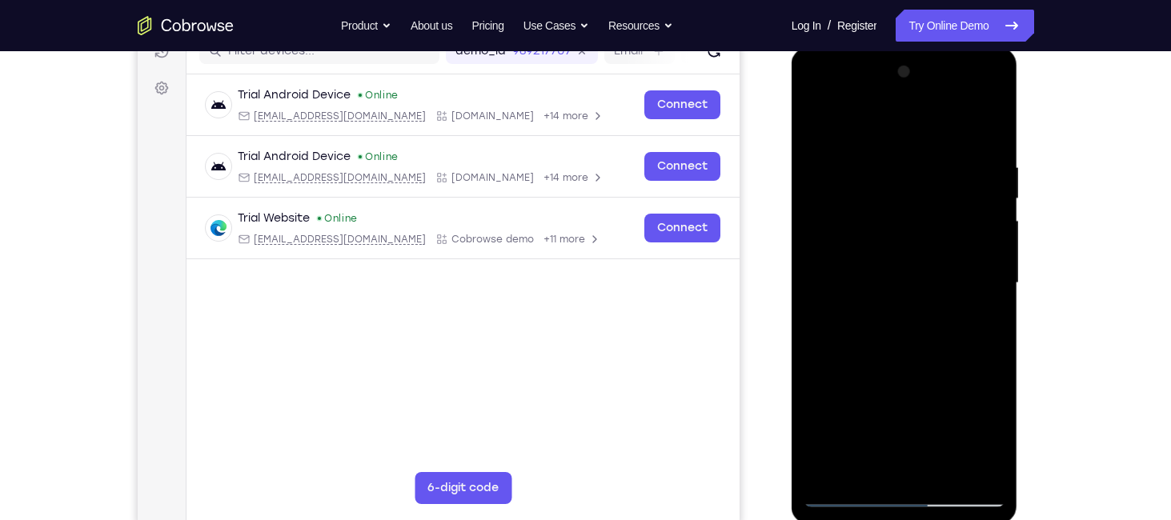
drag, startPoint x: 933, startPoint y: 360, endPoint x: 919, endPoint y: 243, distance: 117.6
click at [919, 243] on div at bounding box center [904, 283] width 202 height 448
drag, startPoint x: 897, startPoint y: 316, endPoint x: 903, endPoint y: 131, distance: 184.9
click at [903, 131] on div at bounding box center [904, 283] width 202 height 448
drag, startPoint x: 926, startPoint y: 264, endPoint x: 923, endPoint y: 61, distance: 203.3
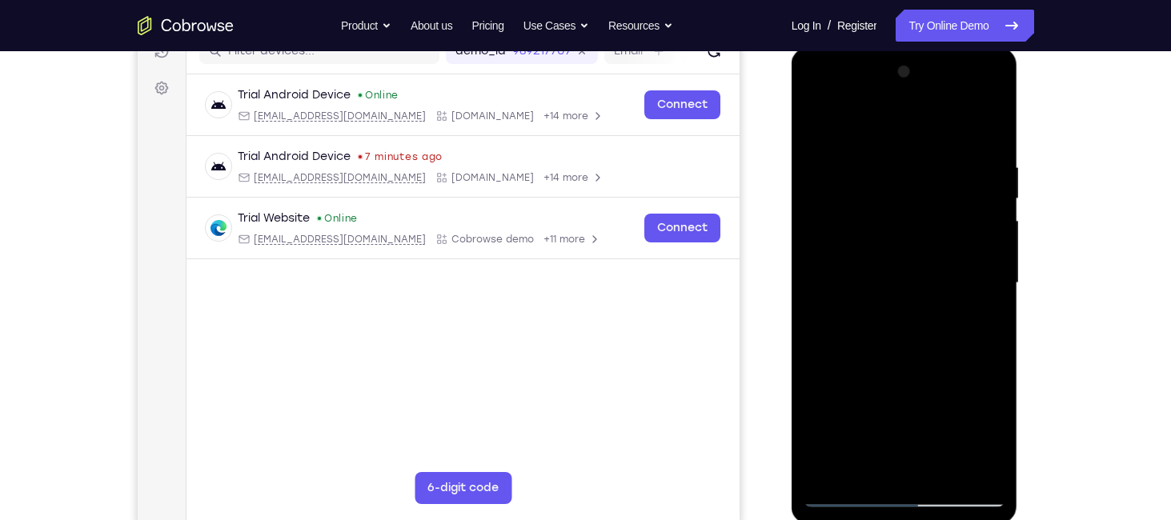
click at [923, 61] on div at bounding box center [904, 283] width 202 height 448
drag, startPoint x: 959, startPoint y: 323, endPoint x: 917, endPoint y: 47, distance: 279.3
click at [917, 47] on div at bounding box center [904, 285] width 226 height 477
drag, startPoint x: 918, startPoint y: 275, endPoint x: 903, endPoint y: 142, distance: 134.4
click at [903, 142] on div at bounding box center [904, 283] width 202 height 448
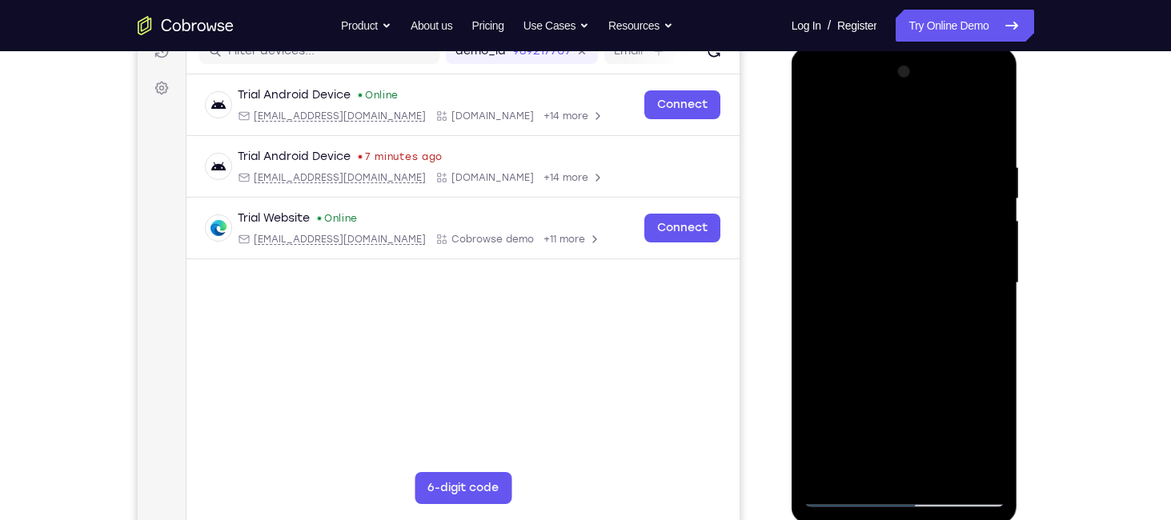
drag, startPoint x: 941, startPoint y: 321, endPoint x: 928, endPoint y: 242, distance: 80.2
click at [928, 242] on div at bounding box center [904, 283] width 202 height 448
drag, startPoint x: 932, startPoint y: 311, endPoint x: 927, endPoint y: 281, distance: 30.8
click at [927, 281] on div at bounding box center [904, 283] width 202 height 448
click at [863, 157] on div at bounding box center [904, 283] width 202 height 448
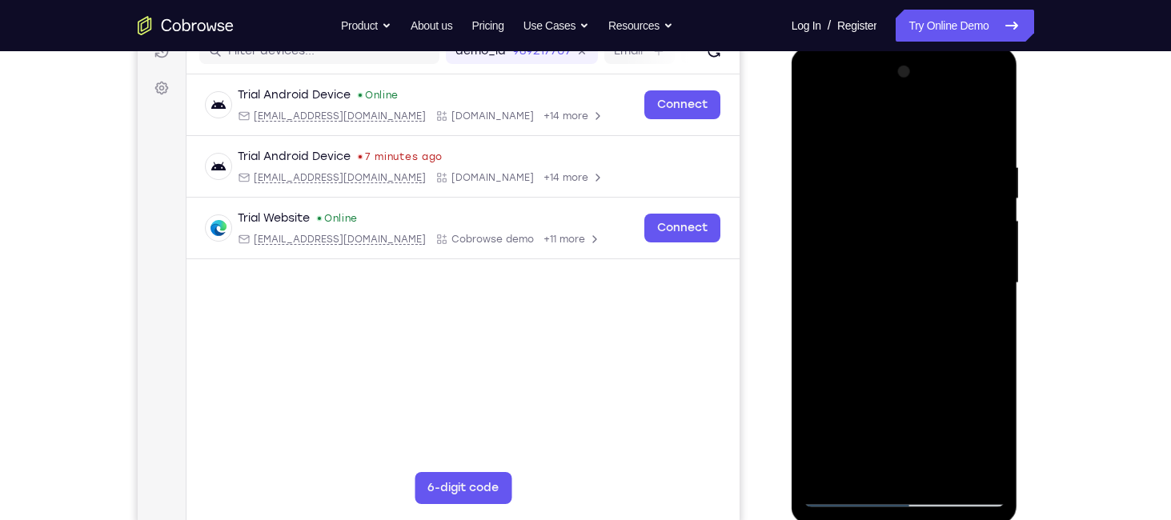
drag, startPoint x: 873, startPoint y: 223, endPoint x: 867, endPoint y: 334, distance: 110.6
click at [867, 334] on div at bounding box center [904, 283] width 202 height 448
drag, startPoint x: 887, startPoint y: 299, endPoint x: 882, endPoint y: 391, distance: 92.2
click at [882, 391] on div at bounding box center [904, 283] width 202 height 448
drag, startPoint x: 858, startPoint y: 258, endPoint x: 856, endPoint y: 346, distance: 88.0
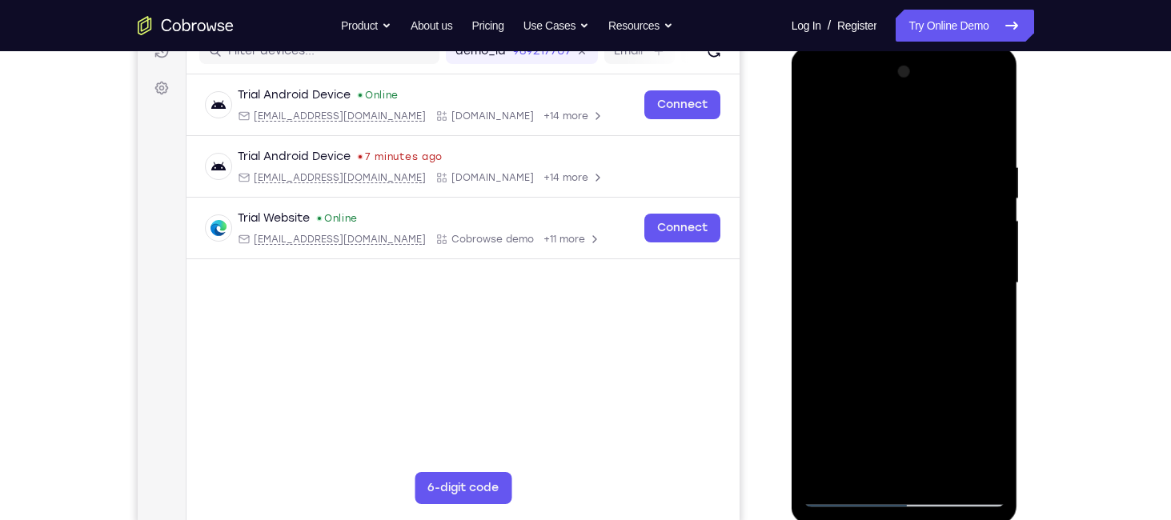
click at [856, 346] on div at bounding box center [904, 283] width 202 height 448
drag, startPoint x: 858, startPoint y: 227, endPoint x: 855, endPoint y: 343, distance: 116.1
click at [855, 343] on div at bounding box center [904, 283] width 202 height 448
drag, startPoint x: 866, startPoint y: 242, endPoint x: 867, endPoint y: 359, distance: 116.8
click at [867, 359] on div at bounding box center [904, 283] width 202 height 448
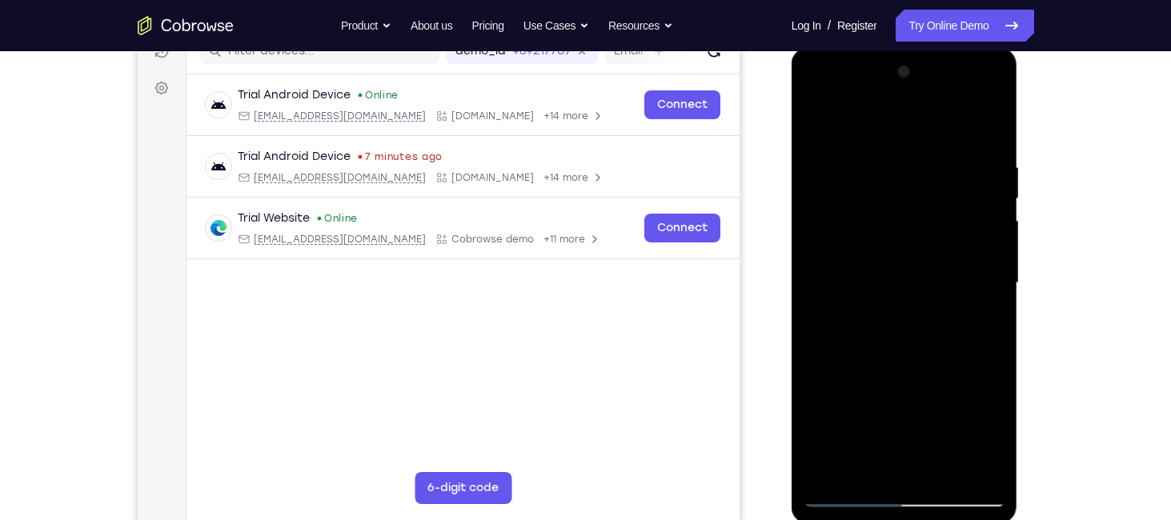
click at [905, 295] on div at bounding box center [904, 283] width 202 height 448
click at [812, 119] on div at bounding box center [904, 283] width 202 height 448
click at [846, 382] on div at bounding box center [904, 283] width 202 height 448
drag, startPoint x: 897, startPoint y: 318, endPoint x: 906, endPoint y: 395, distance: 77.3
click at [906, 395] on div at bounding box center [904, 283] width 202 height 448
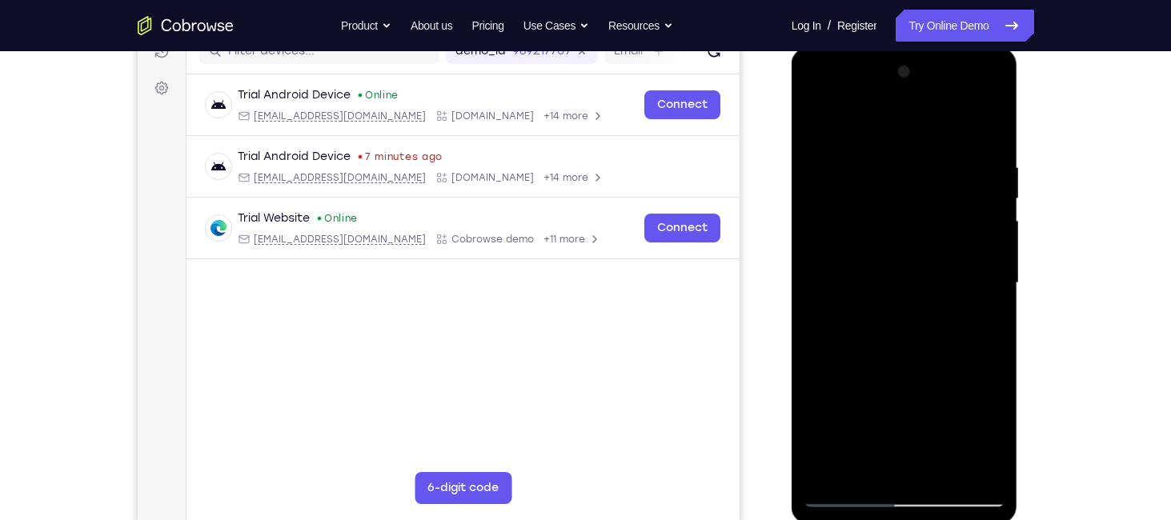
click at [815, 118] on div at bounding box center [904, 283] width 202 height 448
click at [859, 473] on div at bounding box center [904, 283] width 202 height 448
click at [913, 263] on div at bounding box center [904, 283] width 202 height 448
click at [996, 276] on div at bounding box center [904, 283] width 202 height 448
drag, startPoint x: 914, startPoint y: 279, endPoint x: 912, endPoint y: 362, distance: 83.2
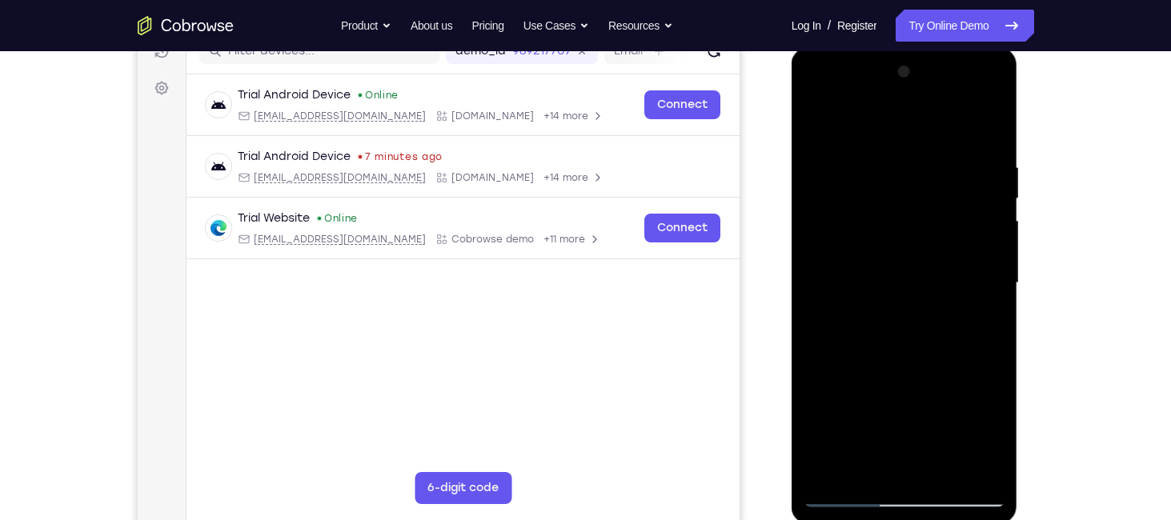
click at [912, 362] on div at bounding box center [904, 283] width 202 height 448
click at [996, 286] on div at bounding box center [904, 283] width 202 height 448
click at [991, 295] on div at bounding box center [904, 283] width 202 height 448
click at [825, 126] on div at bounding box center [904, 283] width 202 height 448
drag, startPoint x: 901, startPoint y: 312, endPoint x: 907, endPoint y: 190, distance: 122.6
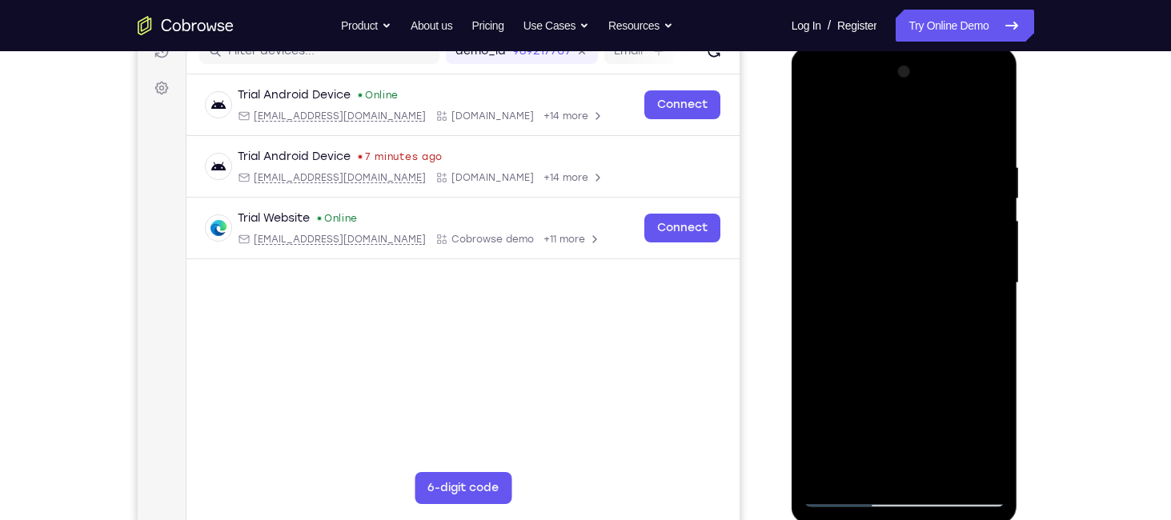
click at [907, 190] on div at bounding box center [904, 283] width 202 height 448
drag, startPoint x: 911, startPoint y: 354, endPoint x: 917, endPoint y: 187, distance: 166.6
click at [917, 187] on div at bounding box center [904, 283] width 202 height 448
drag, startPoint x: 911, startPoint y: 346, endPoint x: 899, endPoint y: 164, distance: 182.8
click at [899, 164] on div at bounding box center [904, 283] width 202 height 448
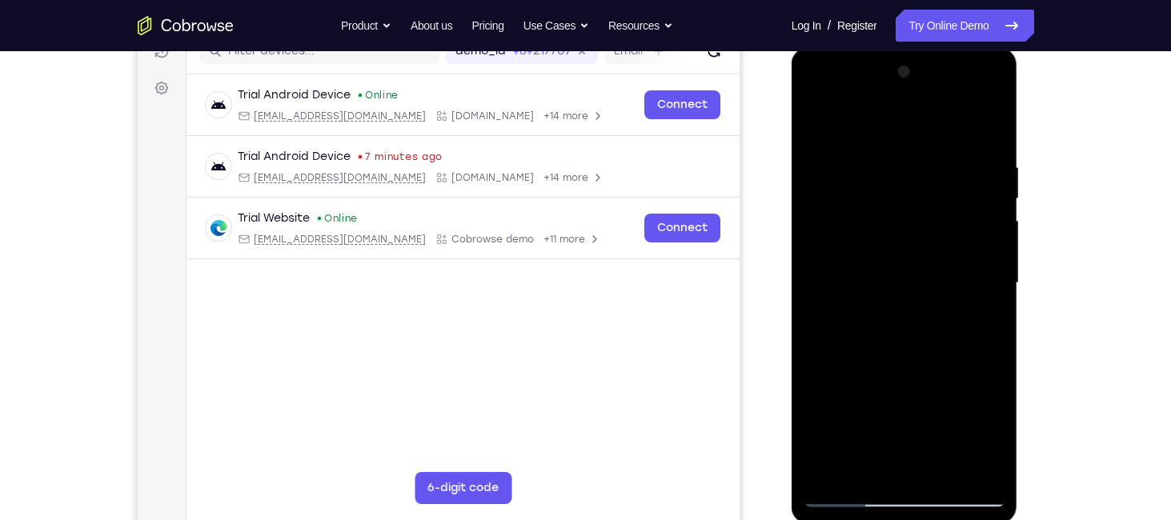
click at [971, 287] on div at bounding box center [904, 283] width 202 height 448
click at [938, 411] on div at bounding box center [904, 283] width 202 height 448
click at [814, 126] on div at bounding box center [904, 283] width 202 height 448
click at [980, 194] on div at bounding box center [904, 283] width 202 height 448
click at [971, 185] on div at bounding box center [904, 283] width 202 height 448
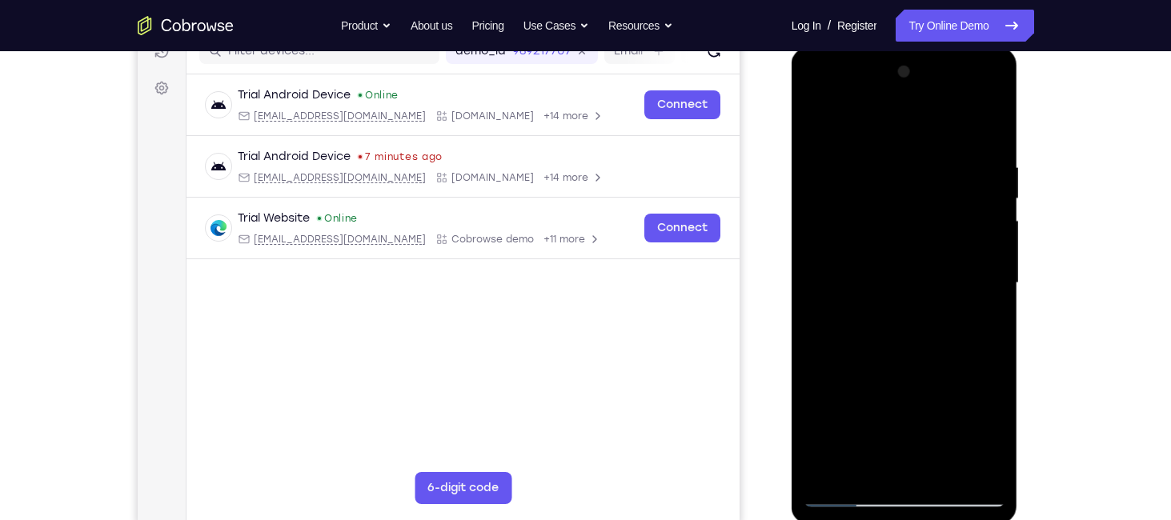
drag, startPoint x: 942, startPoint y: 278, endPoint x: 942, endPoint y: 102, distance: 175.2
click at [942, 102] on div at bounding box center [904, 283] width 202 height 448
drag, startPoint x: 939, startPoint y: 330, endPoint x: 939, endPoint y: 222, distance: 108.8
click at [939, 222] on div at bounding box center [904, 283] width 202 height 448
drag, startPoint x: 934, startPoint y: 330, endPoint x: 919, endPoint y: 241, distance: 90.8
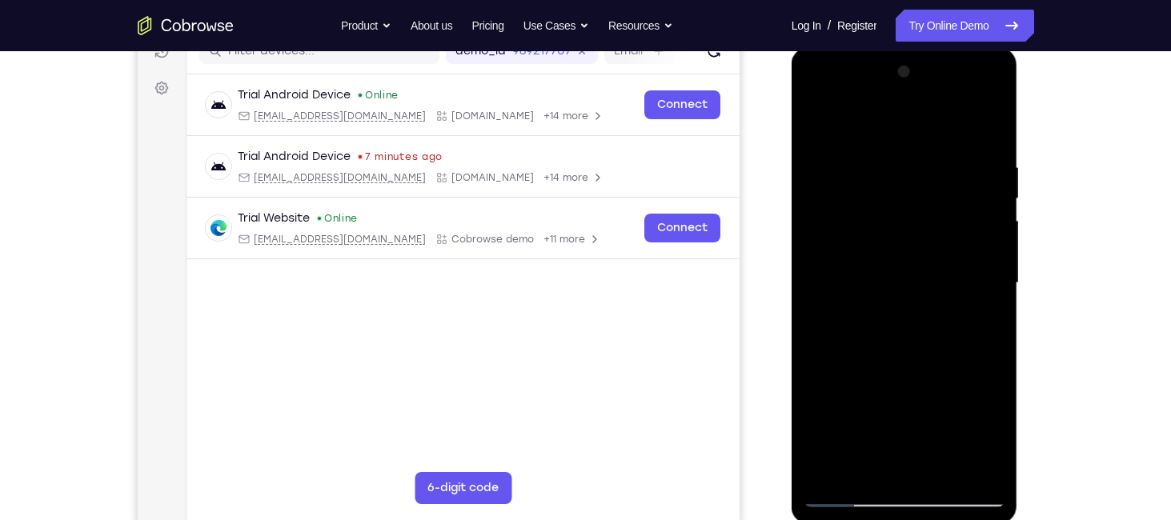
click at [919, 241] on div at bounding box center [904, 283] width 202 height 448
drag, startPoint x: 963, startPoint y: 298, endPoint x: 945, endPoint y: 216, distance: 84.3
click at [945, 216] on div at bounding box center [904, 283] width 202 height 448
drag, startPoint x: 916, startPoint y: 341, endPoint x: 923, endPoint y: 415, distance: 74.7
click at [923, 415] on div at bounding box center [904, 283] width 202 height 448
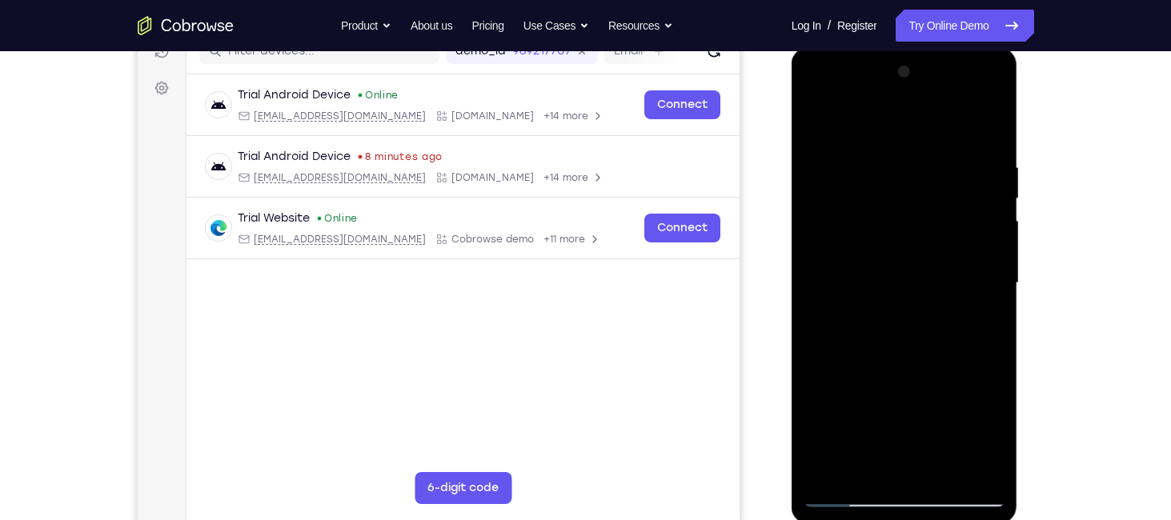
click at [993, 430] on div at bounding box center [904, 283] width 202 height 448
click at [993, 273] on div at bounding box center [904, 283] width 202 height 448
click at [995, 270] on div at bounding box center [904, 283] width 202 height 448
click at [995, 273] on div at bounding box center [904, 283] width 202 height 448
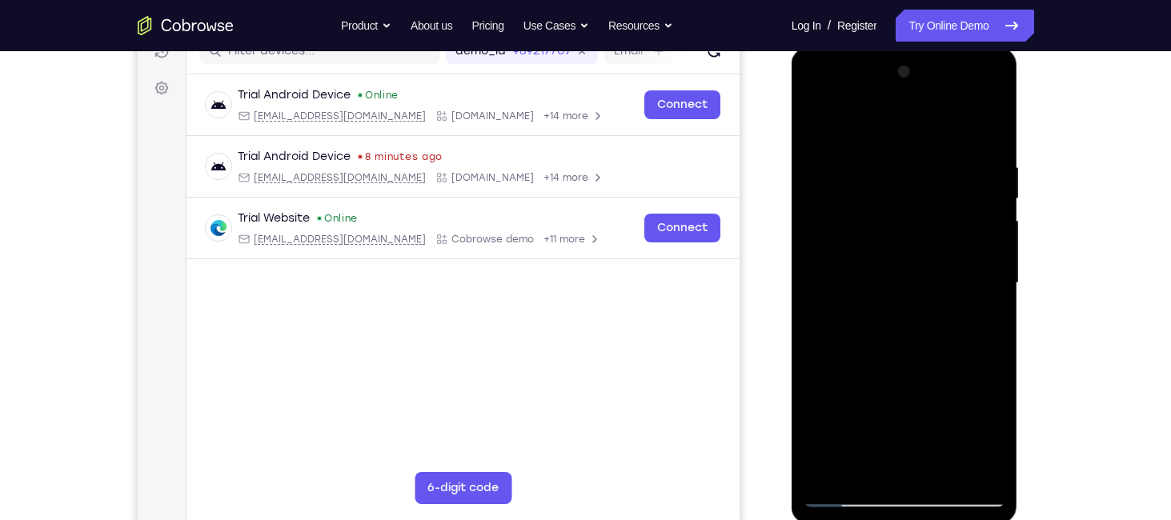
drag, startPoint x: 955, startPoint y: 244, endPoint x: 958, endPoint y: 413, distance: 168.9
click at [958, 413] on div at bounding box center [904, 283] width 202 height 448
drag, startPoint x: 891, startPoint y: 294, endPoint x: 893, endPoint y: 432, distance: 137.6
click at [893, 432] on div at bounding box center [904, 283] width 202 height 448
drag, startPoint x: 911, startPoint y: 230, endPoint x: 911, endPoint y: 343, distance: 112.8
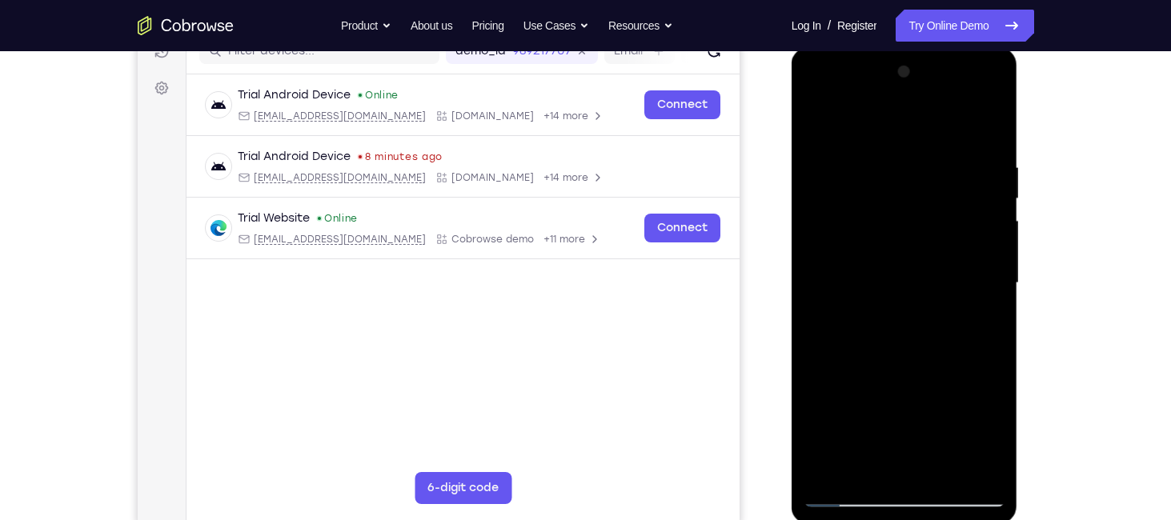
click at [911, 343] on div at bounding box center [904, 283] width 202 height 448
drag, startPoint x: 918, startPoint y: 178, endPoint x: 907, endPoint y: 311, distance: 133.3
click at [907, 311] on div at bounding box center [904, 283] width 202 height 448
drag, startPoint x: 919, startPoint y: 244, endPoint x: 919, endPoint y: 357, distance: 112.8
click at [919, 357] on div at bounding box center [904, 283] width 202 height 448
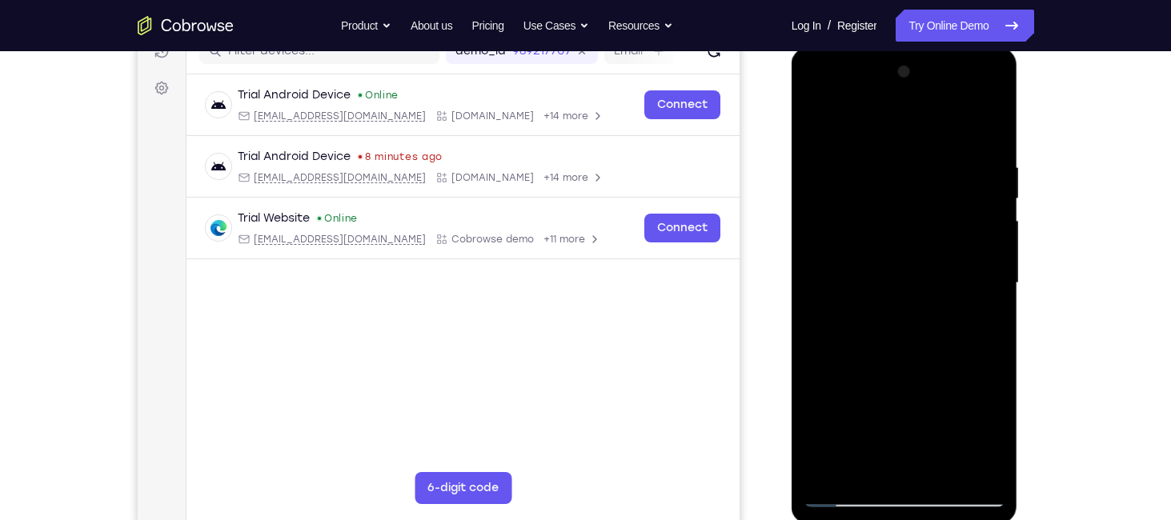
click at [919, 419] on div at bounding box center [904, 283] width 202 height 448
drag, startPoint x: 931, startPoint y: 384, endPoint x: 914, endPoint y: 483, distance: 100.6
click at [914, 483] on div at bounding box center [904, 283] width 202 height 448
click at [811, 122] on div at bounding box center [904, 283] width 202 height 448
drag, startPoint x: 923, startPoint y: 348, endPoint x: 923, endPoint y: 218, distance: 129.6
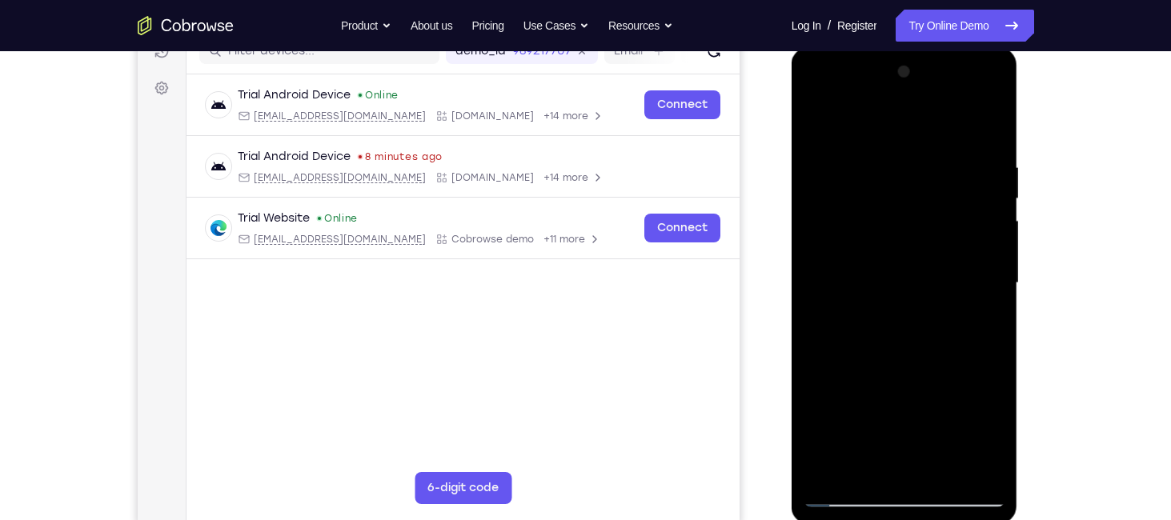
click at [923, 218] on div at bounding box center [904, 283] width 202 height 448
drag, startPoint x: 916, startPoint y: 353, endPoint x: 907, endPoint y: 268, distance: 85.3
click at [907, 268] on div at bounding box center [904, 283] width 202 height 448
drag, startPoint x: 921, startPoint y: 362, endPoint x: 916, endPoint y: 228, distance: 134.5
click at [916, 228] on div at bounding box center [904, 283] width 202 height 448
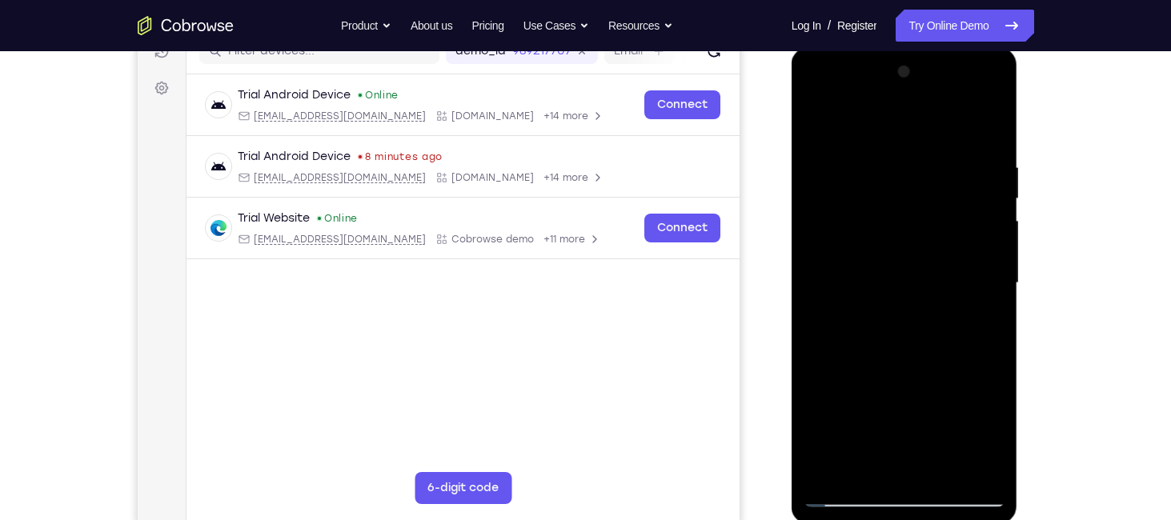
drag, startPoint x: 904, startPoint y: 370, endPoint x: 899, endPoint y: 269, distance: 101.0
click at [899, 269] on div at bounding box center [904, 283] width 202 height 448
drag, startPoint x: 924, startPoint y: 350, endPoint x: 899, endPoint y: 177, distance: 174.7
click at [899, 177] on div at bounding box center [904, 283] width 202 height 448
click at [910, 246] on div at bounding box center [904, 283] width 202 height 448
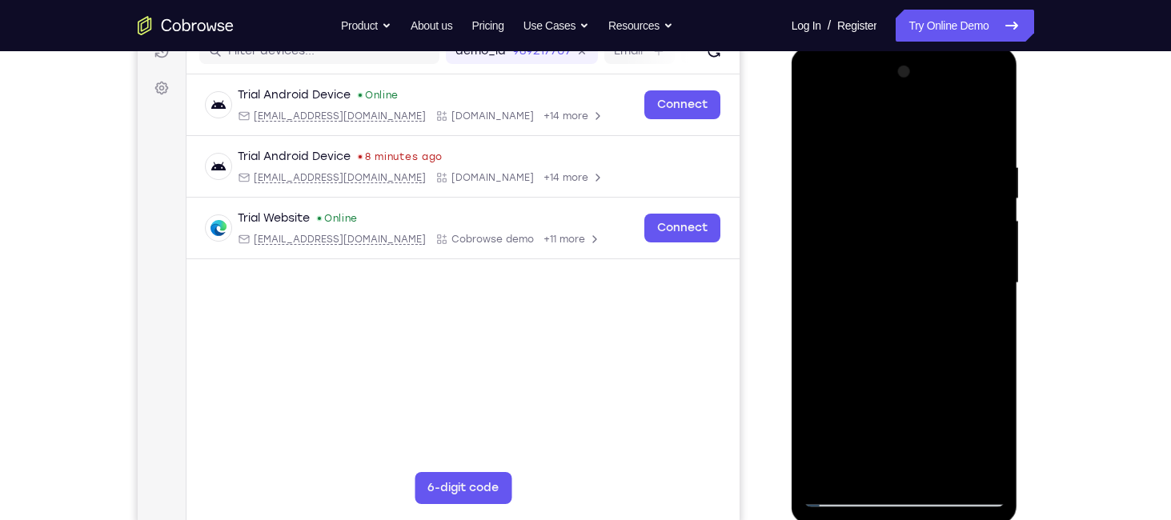
drag, startPoint x: 911, startPoint y: 246, endPoint x: 908, endPoint y: 496, distance: 250.5
click at [908, 496] on div at bounding box center [904, 283] width 202 height 448
drag, startPoint x: 895, startPoint y: 343, endPoint x: 895, endPoint y: 523, distance: 179.3
click at [895, 519] on div at bounding box center [904, 285] width 226 height 477
click at [999, 314] on div at bounding box center [904, 283] width 202 height 448
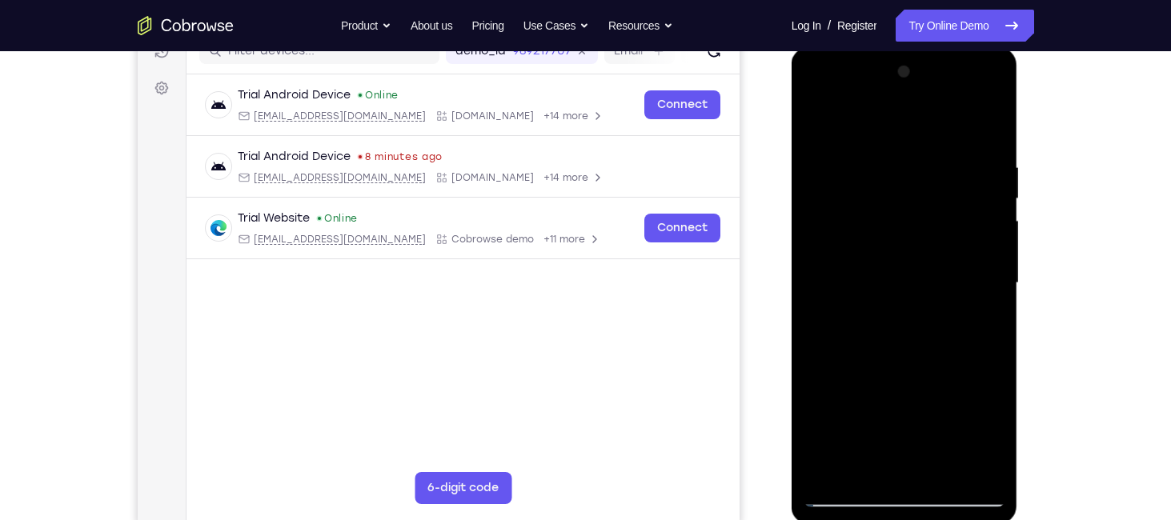
click at [992, 316] on div at bounding box center [904, 283] width 202 height 448
drag, startPoint x: 870, startPoint y: 350, endPoint x: 862, endPoint y: 264, distance: 86.0
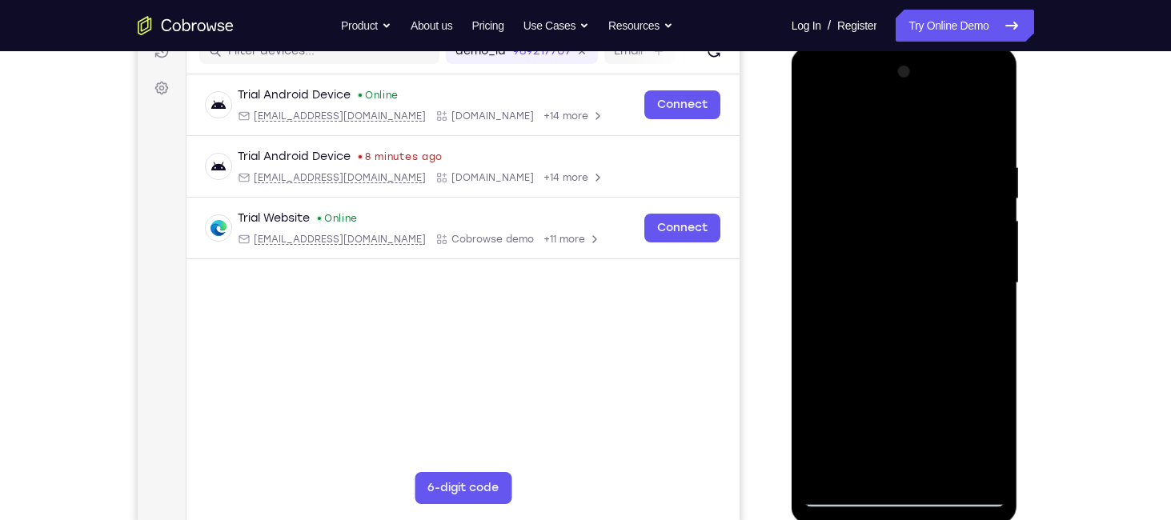
click at [862, 264] on div at bounding box center [904, 283] width 202 height 448
drag, startPoint x: 904, startPoint y: 354, endPoint x: 881, endPoint y: 115, distance: 240.4
click at [881, 115] on div at bounding box center [904, 283] width 202 height 448
drag, startPoint x: 926, startPoint y: 308, endPoint x: 916, endPoint y: 157, distance: 151.5
click at [916, 157] on div at bounding box center [904, 283] width 202 height 448
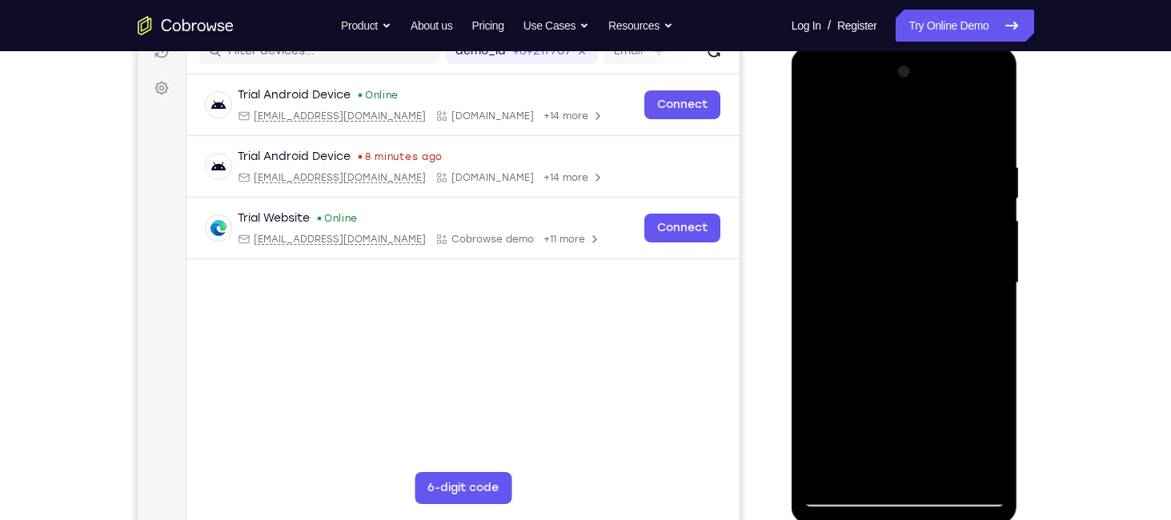
drag, startPoint x: 907, startPoint y: 350, endPoint x: 896, endPoint y: 111, distance: 239.5
click at [896, 111] on div at bounding box center [904, 283] width 202 height 448
drag, startPoint x: 909, startPoint y: 383, endPoint x: 893, endPoint y: 232, distance: 151.3
click at [893, 232] on div at bounding box center [904, 283] width 202 height 448
